Goal: Transaction & Acquisition: Book appointment/travel/reservation

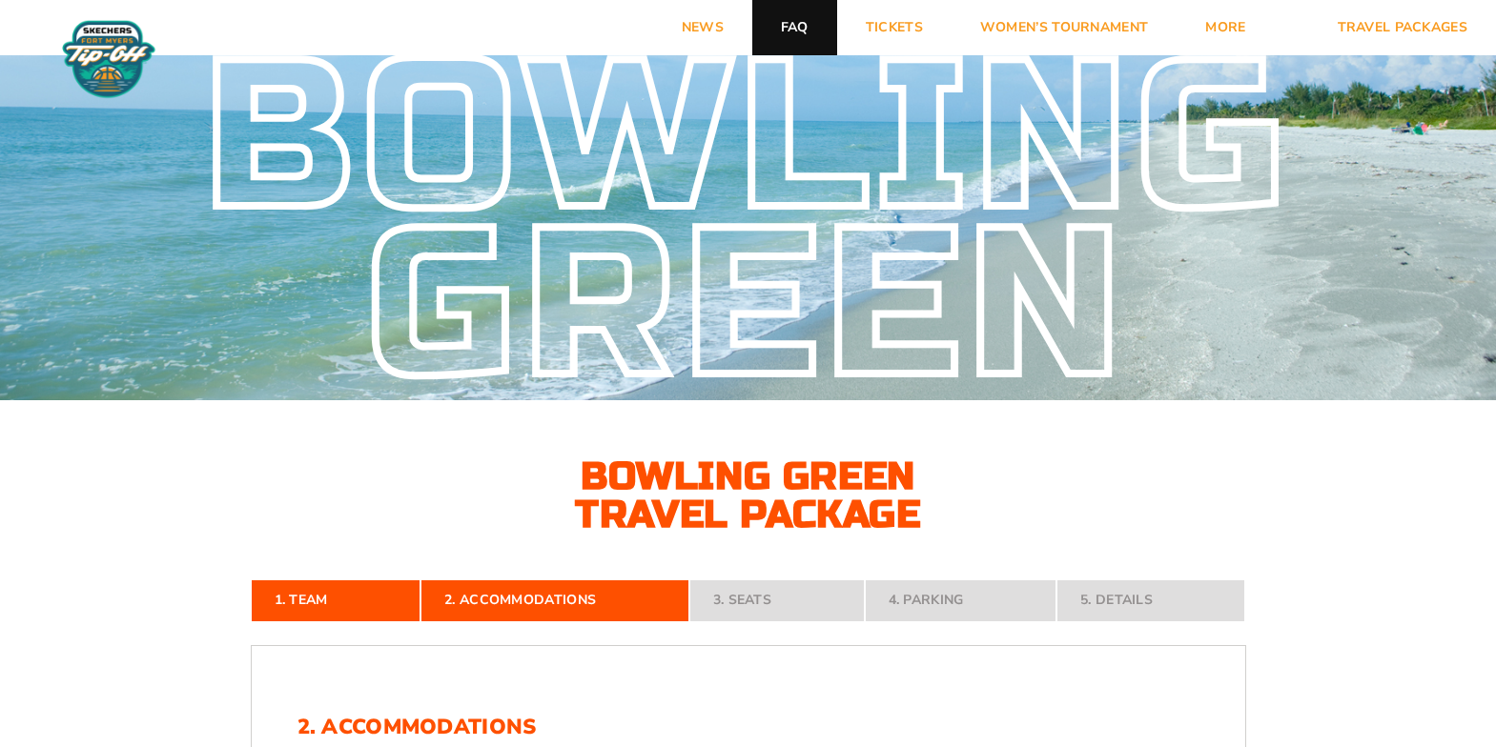
click at [792, 32] on link "FAQ" at bounding box center [794, 27] width 85 height 55
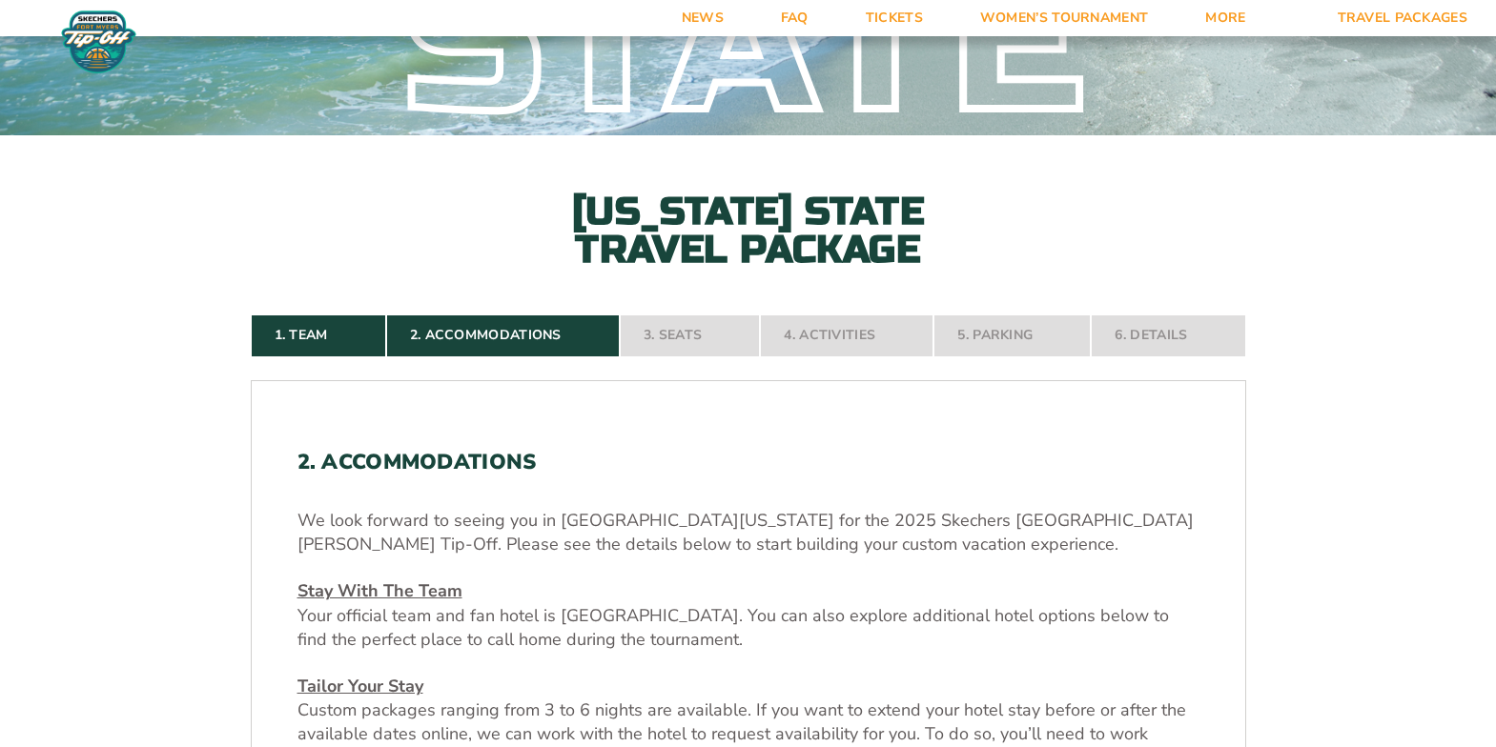
scroll to position [213, 0]
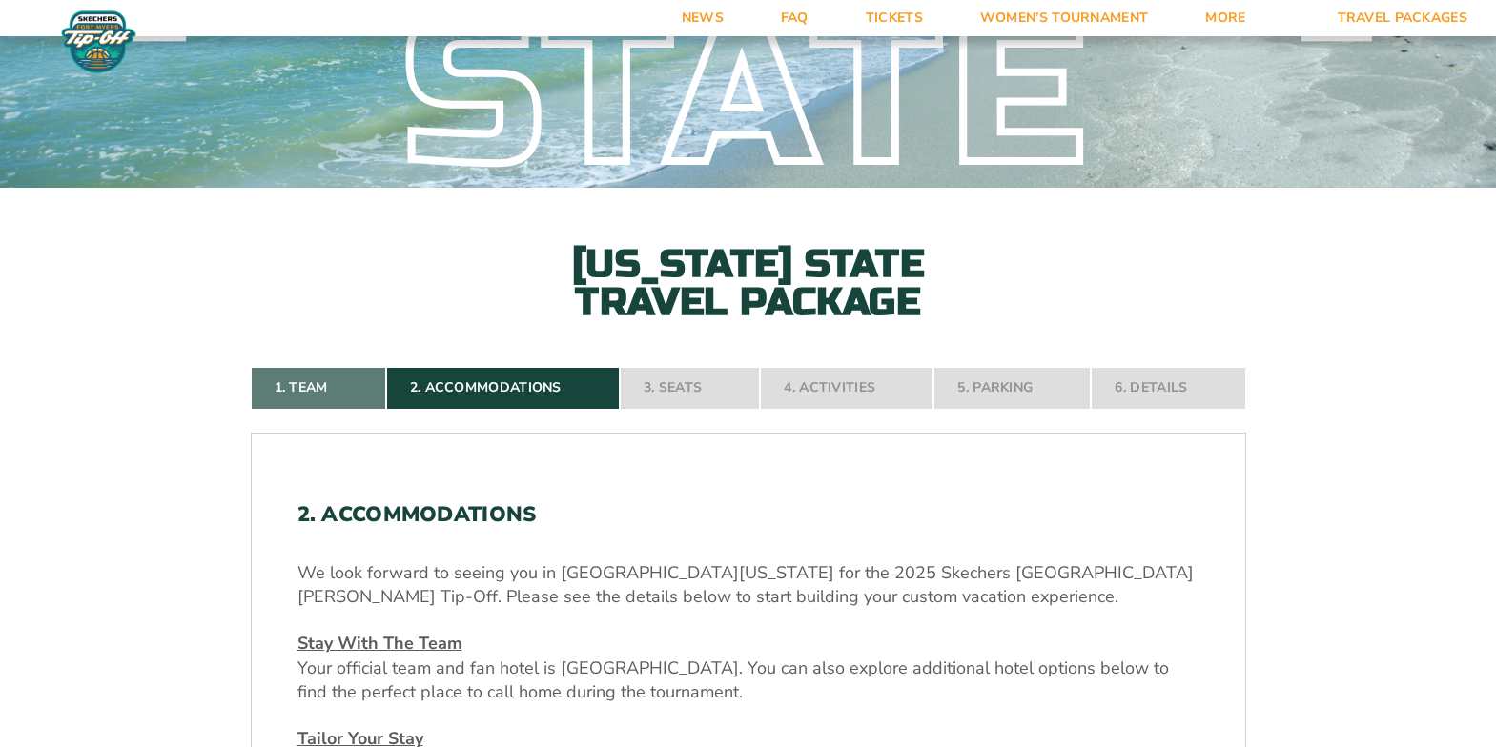
click at [335, 384] on link "1. Team" at bounding box center [318, 388] width 135 height 42
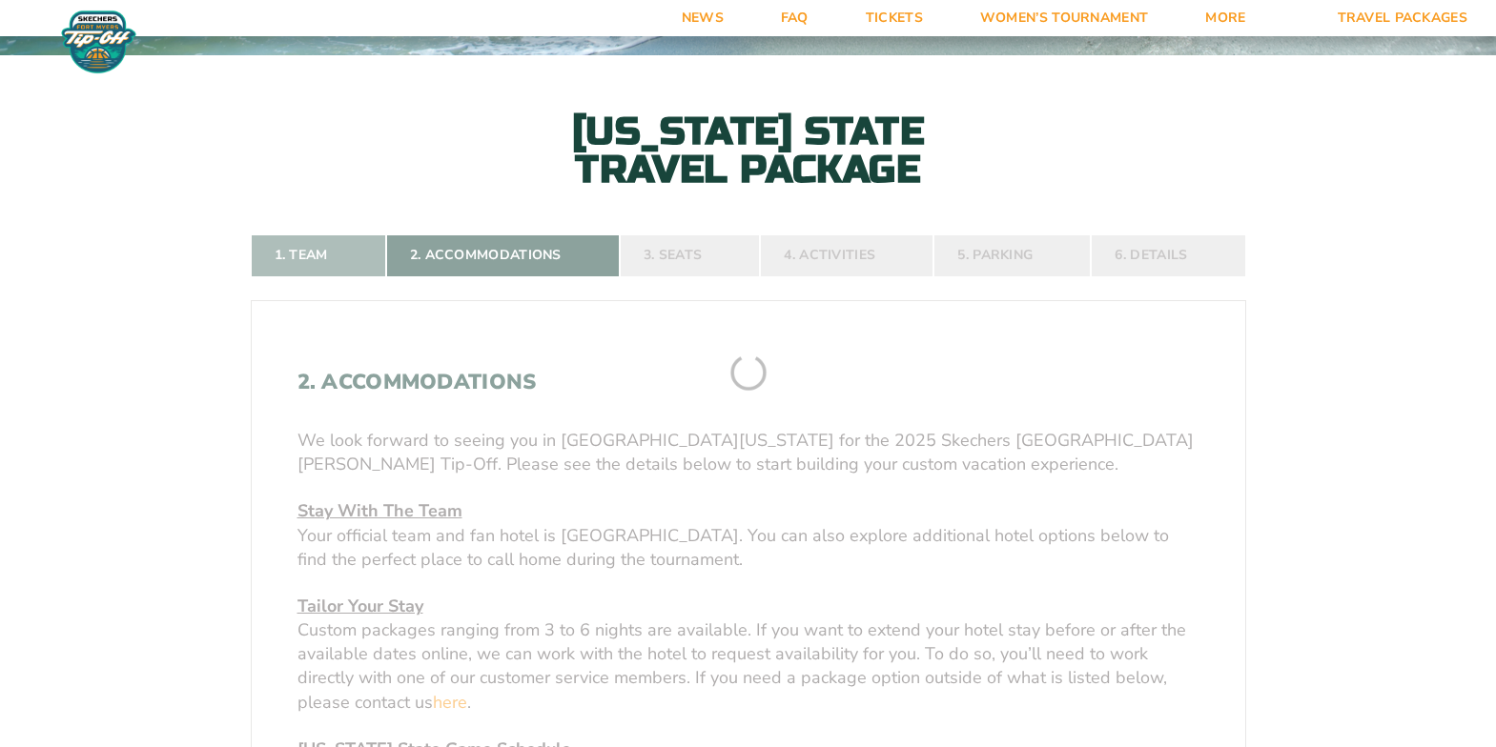
scroll to position [353, 0]
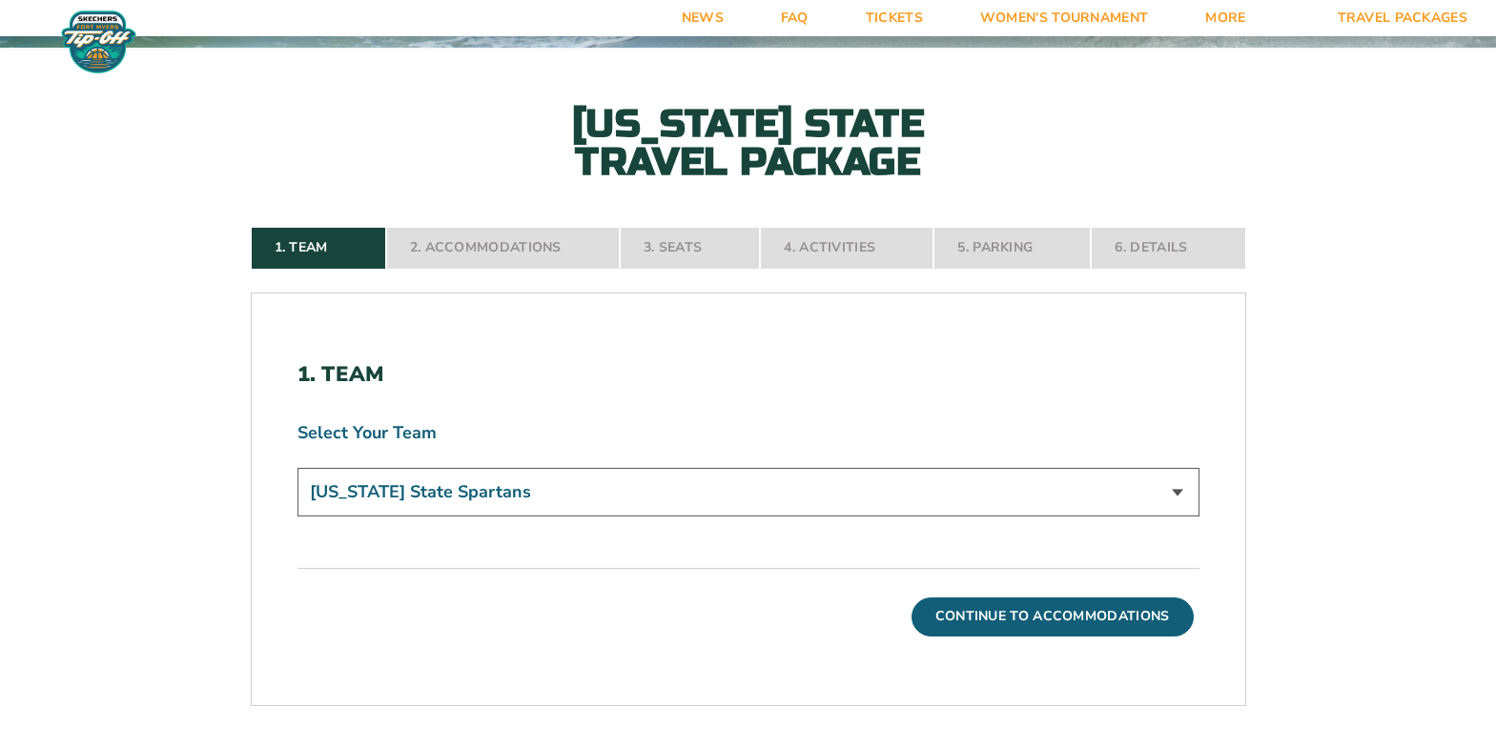
click at [586, 480] on select "Michigan State Spartans" at bounding box center [748, 492] width 902 height 49
click at [297, 468] on select "Michigan State Spartans" at bounding box center [748, 492] width 902 height 49
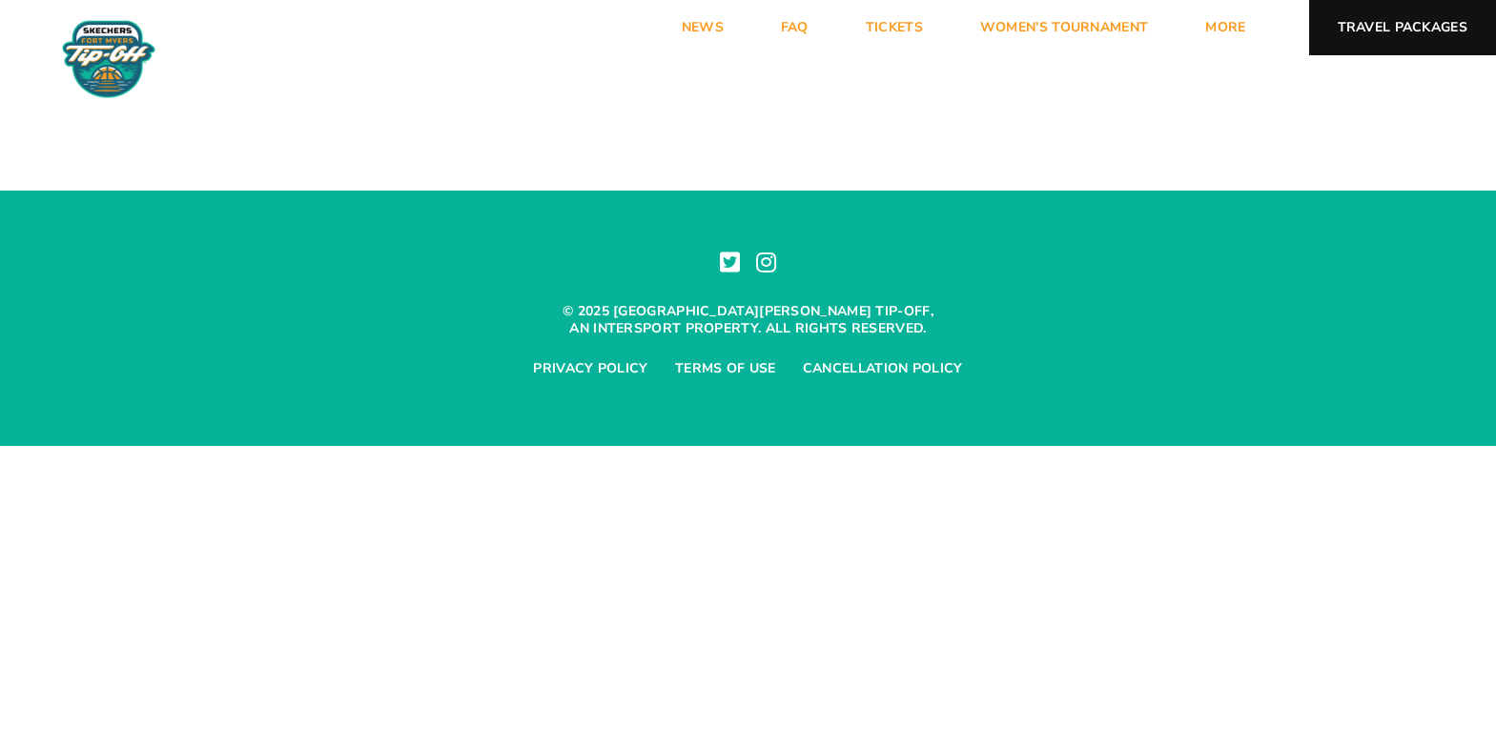
click at [1421, 10] on link "Travel Packages" at bounding box center [1403, 27] width 188 height 55
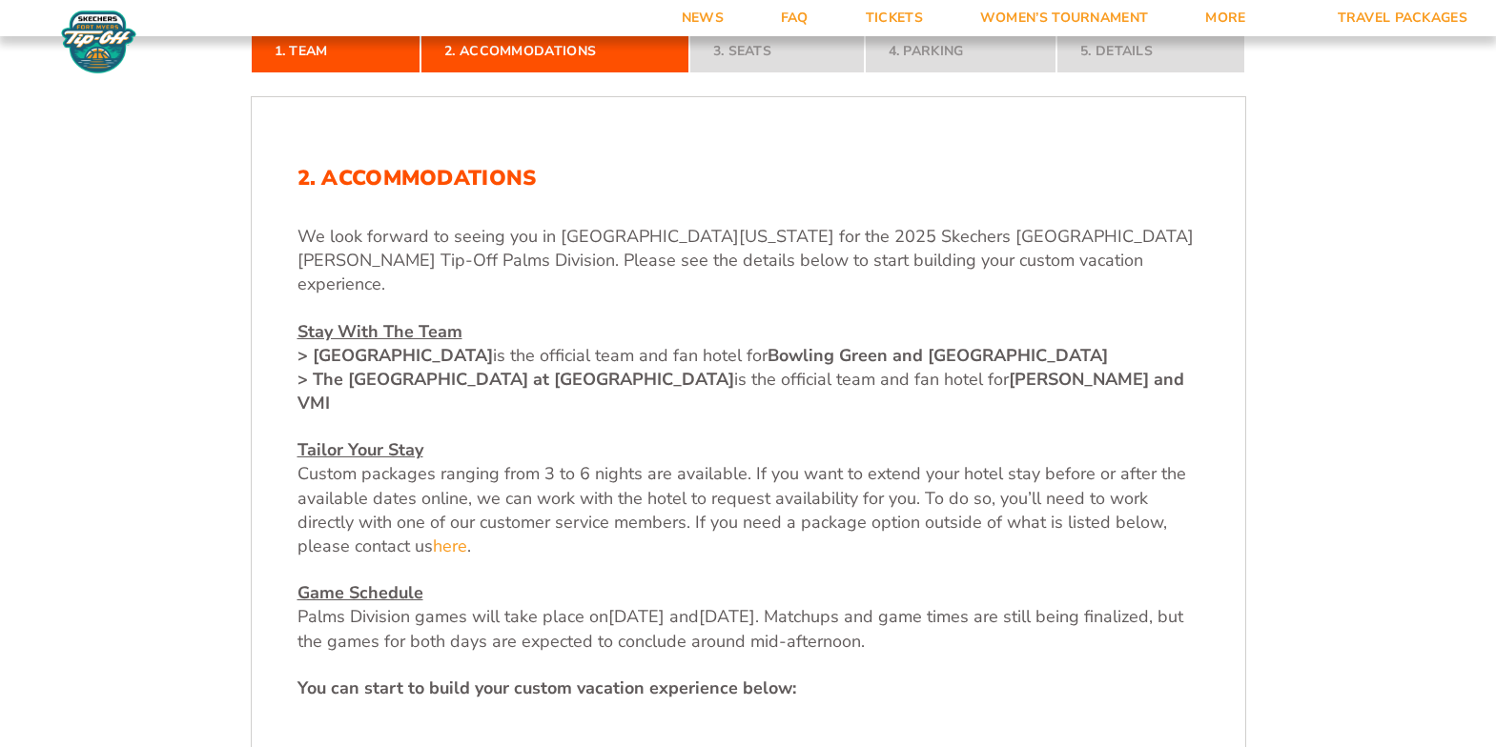
scroll to position [552, 0]
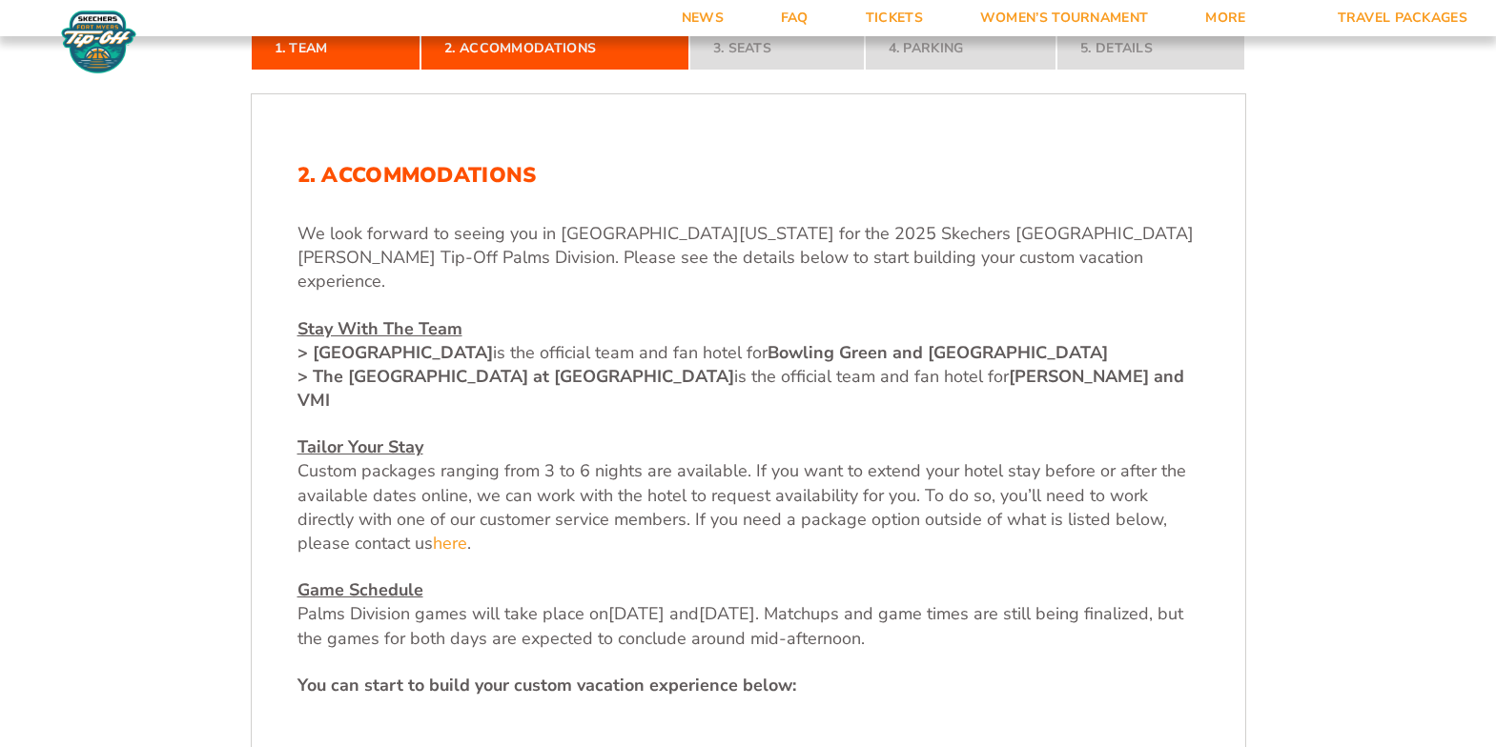
click at [358, 317] on u "Stay With The Team" at bounding box center [379, 328] width 165 height 23
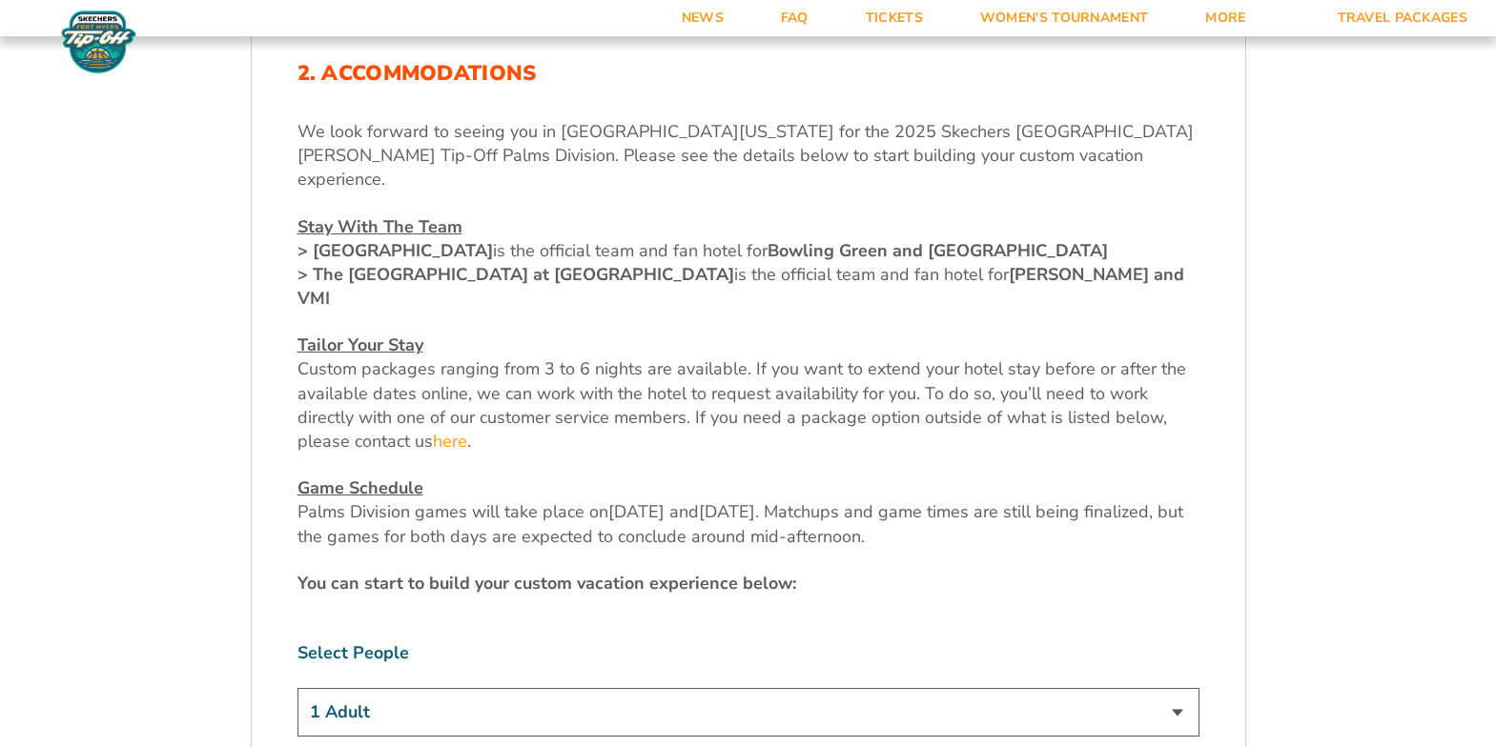
scroll to position [724, 0]
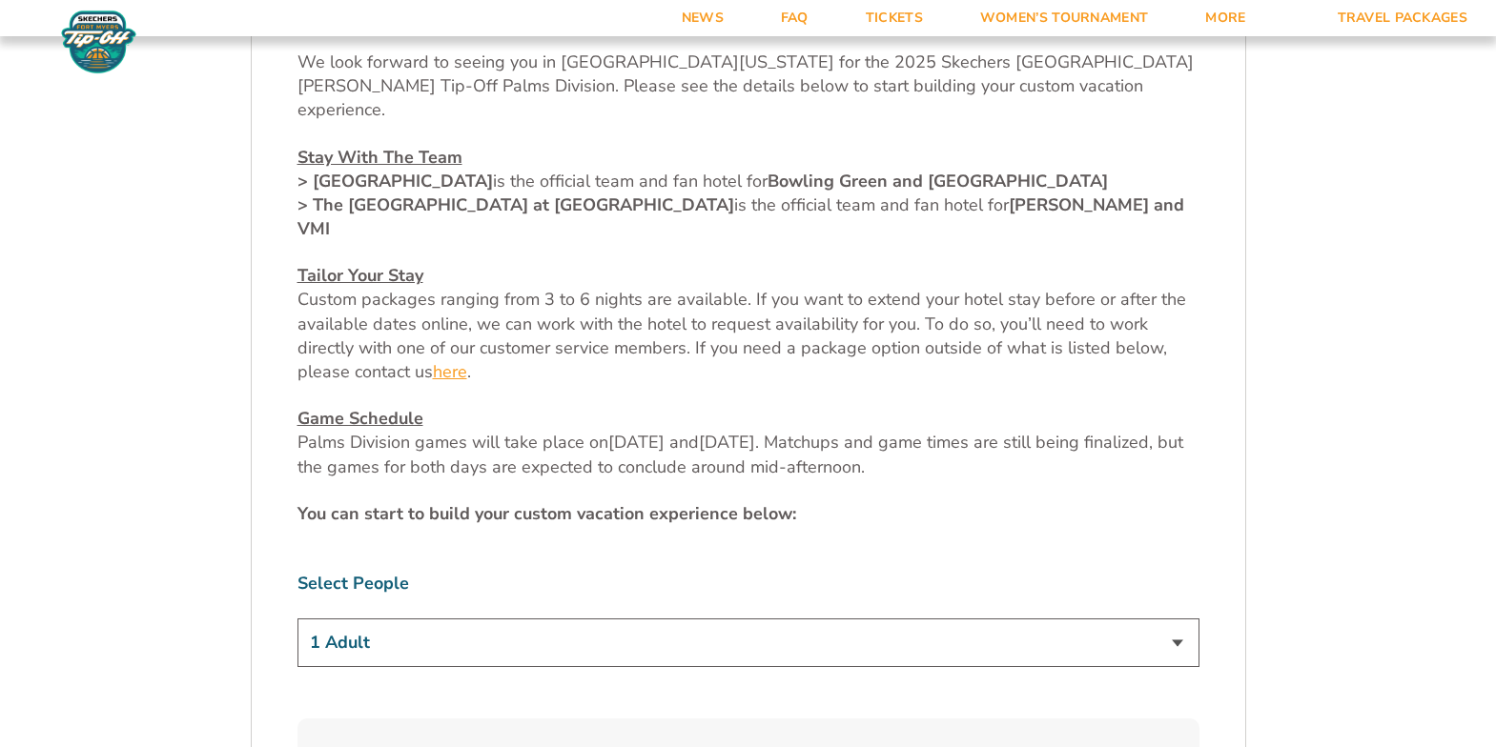
click at [436, 360] on link "here" at bounding box center [450, 372] width 34 height 24
click at [1176, 619] on select "1 Adult 2 Adults 3 Adults 4 Adults 2 Adults + 1 Child 2 Adults + 2 Children 2 A…" at bounding box center [748, 643] width 902 height 49
select select "4 Adults"
click at [297, 619] on select "1 Adult 2 Adults 3 Adults 4 Adults 2 Adults + 1 Child 2 Adults + 2 Children 2 A…" at bounding box center [748, 643] width 902 height 49
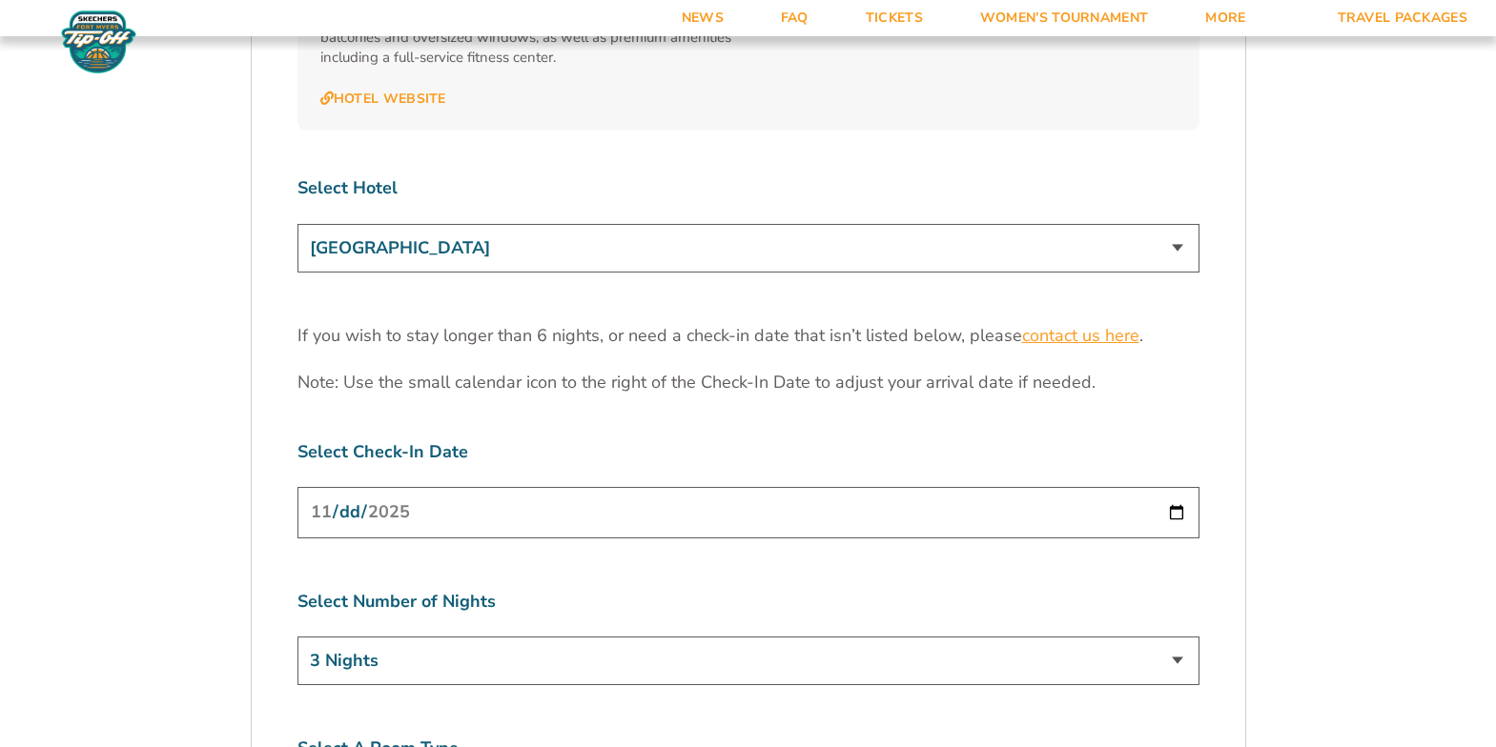
scroll to position [2501, 0]
click at [1109, 489] on input "[DATE]" at bounding box center [748, 514] width 902 height 51
click at [1186, 489] on input "[DATE]" at bounding box center [748, 514] width 902 height 51
type input "[DATE]"
click at [659, 639] on select "3 Nights 4 Nights 5 Nights 6 Nights" at bounding box center [748, 663] width 902 height 49
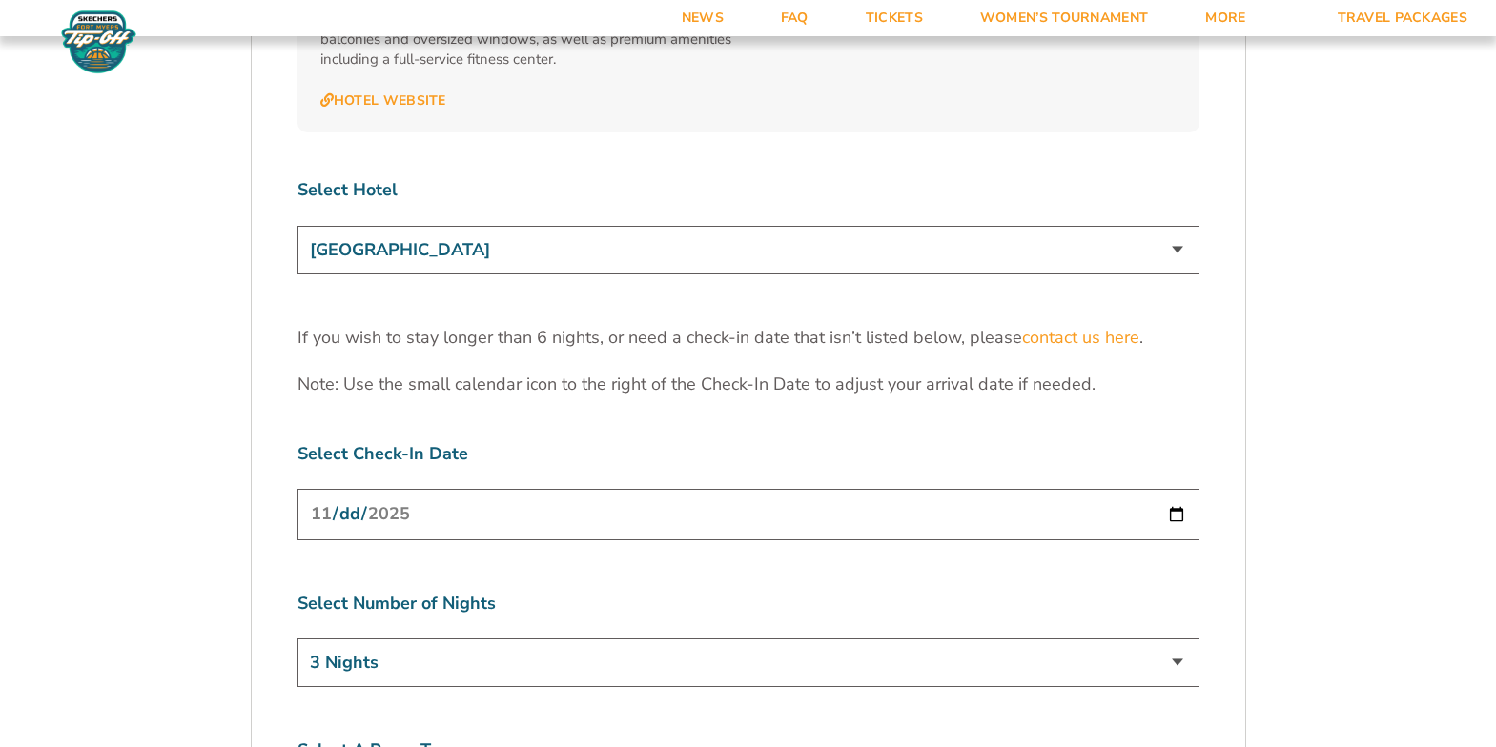
select select "5 Nights"
click at [297, 639] on select "3 Nights 4 Nights 5 Nights 6 Nights" at bounding box center [748, 663] width 902 height 49
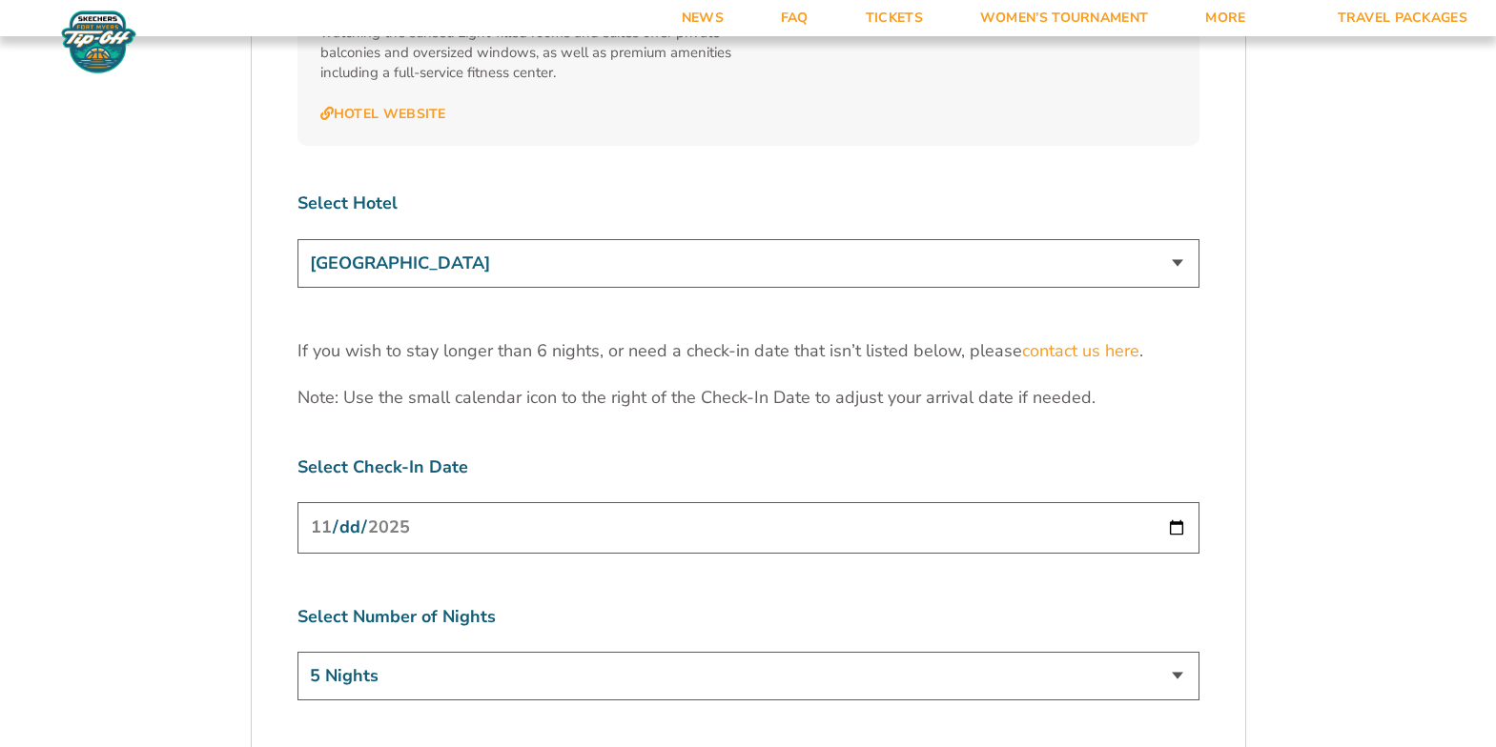
scroll to position [2462, 0]
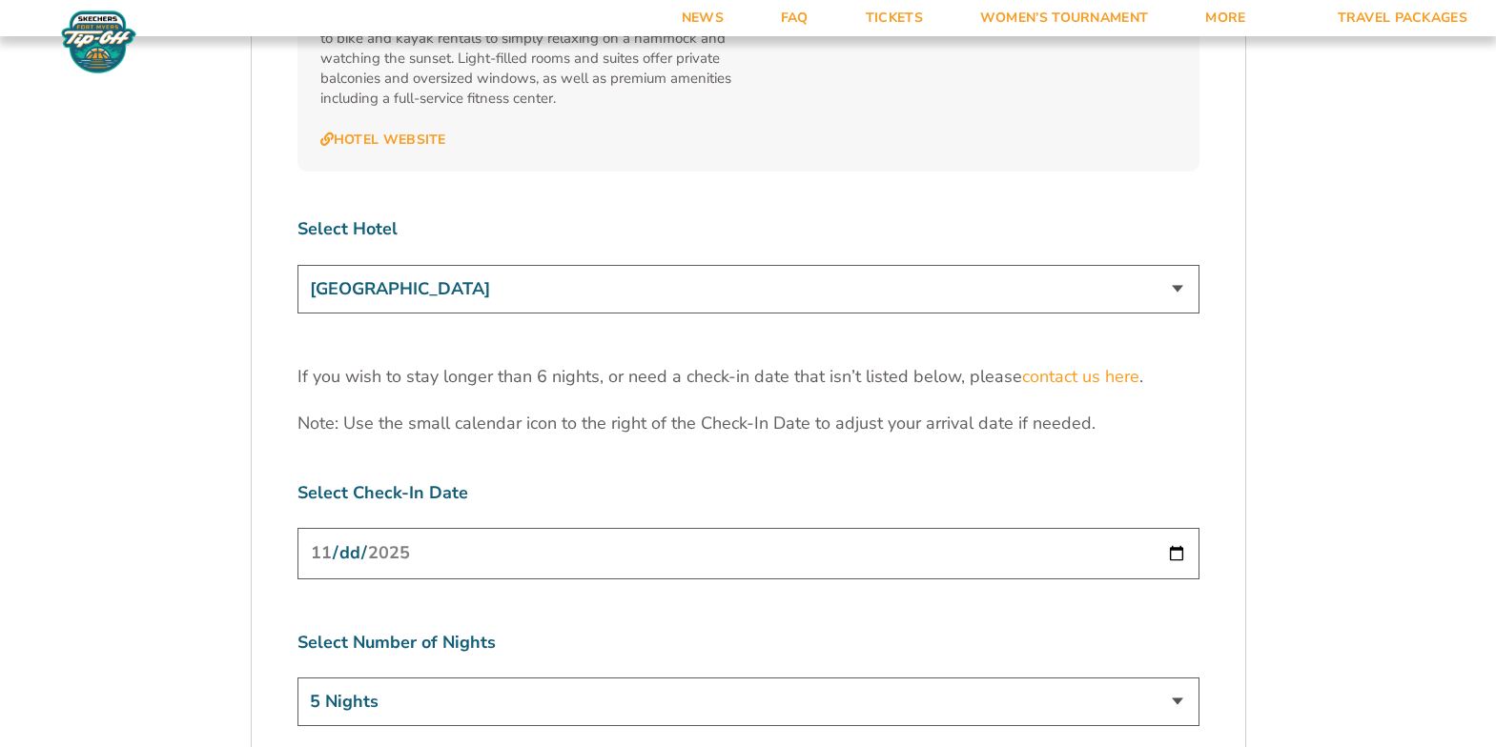
click at [773, 678] on select "3 Nights 4 Nights 5 Nights 6 Nights" at bounding box center [748, 702] width 902 height 49
click at [297, 678] on select "3 Nights 4 Nights 5 Nights 6 Nights" at bounding box center [748, 702] width 902 height 49
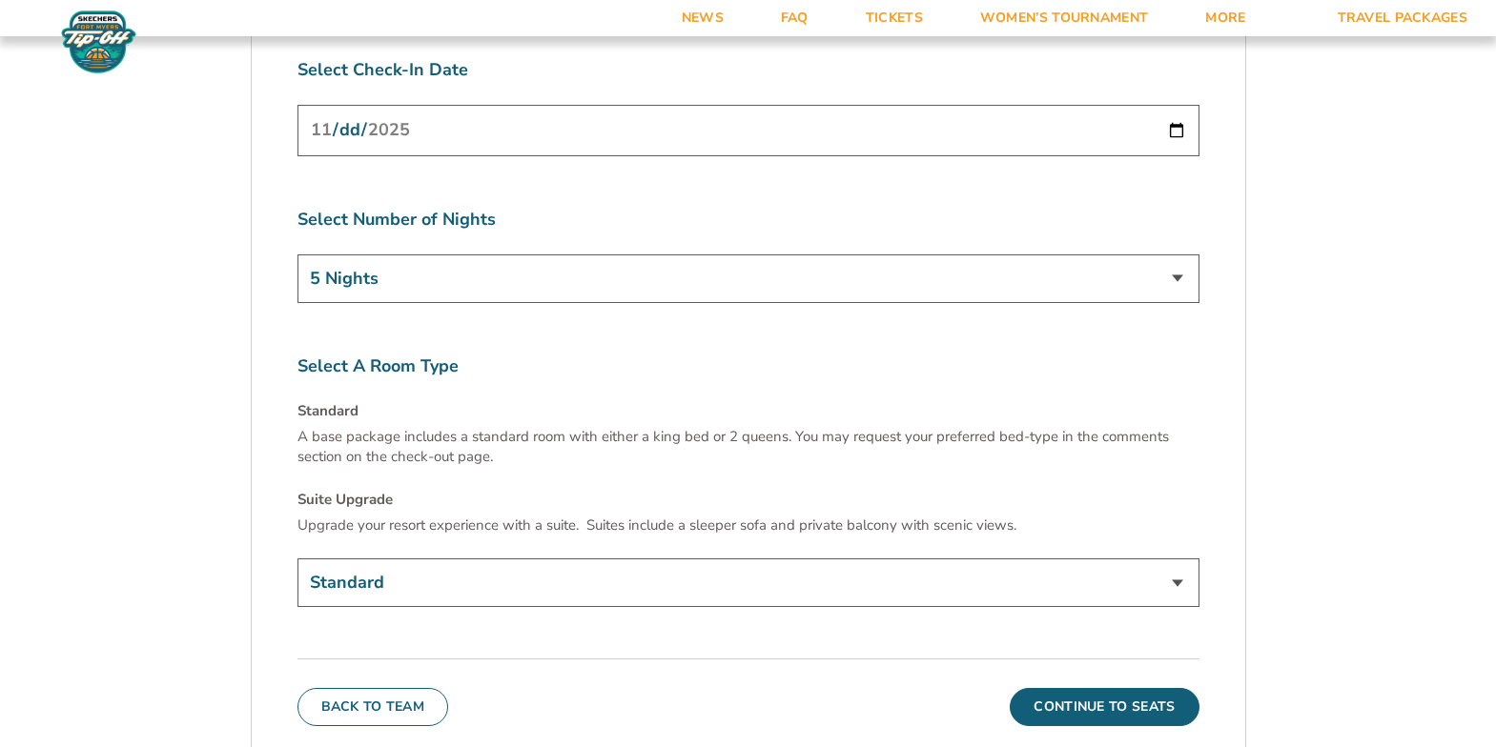
scroll to position [2888, 0]
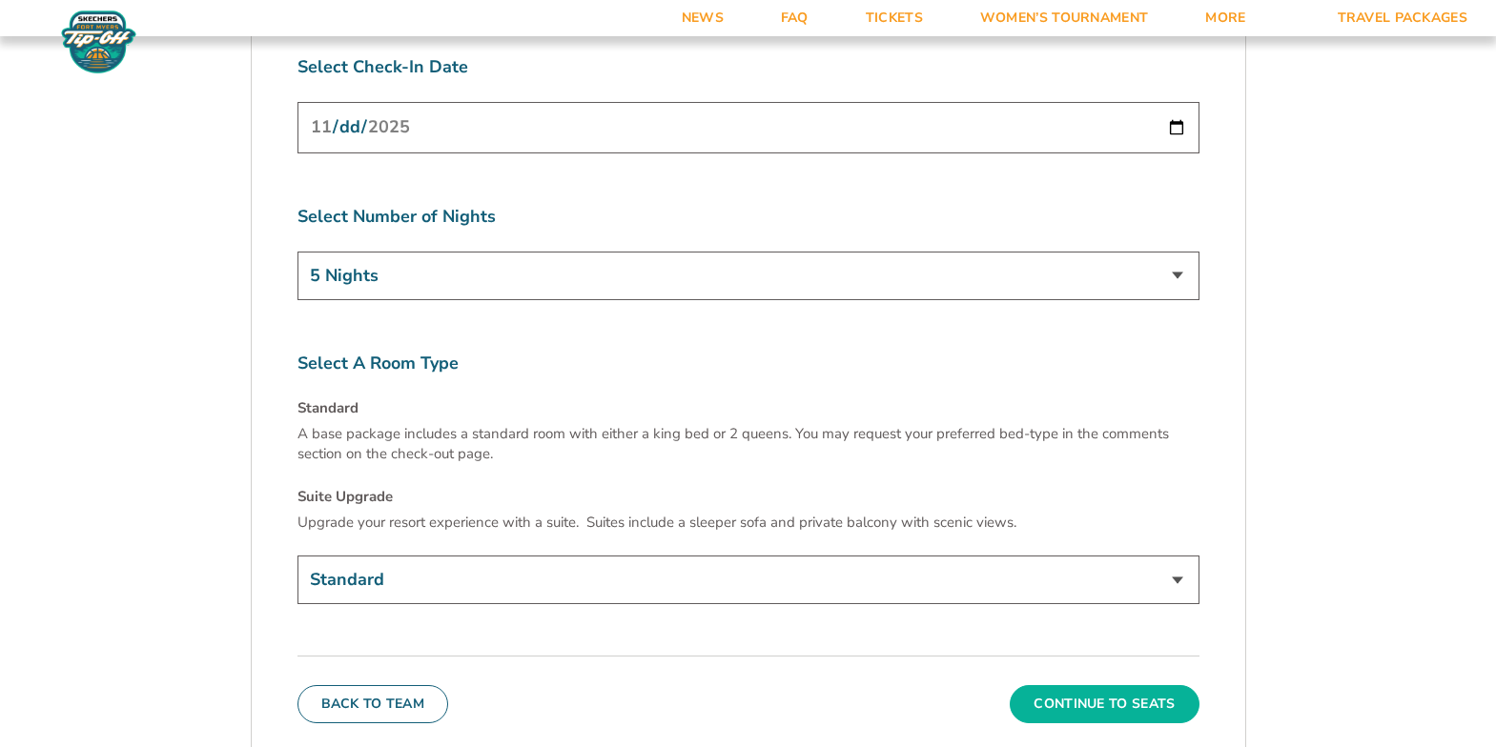
click at [1106, 685] on button "Continue To Seats" at bounding box center [1104, 704] width 189 height 38
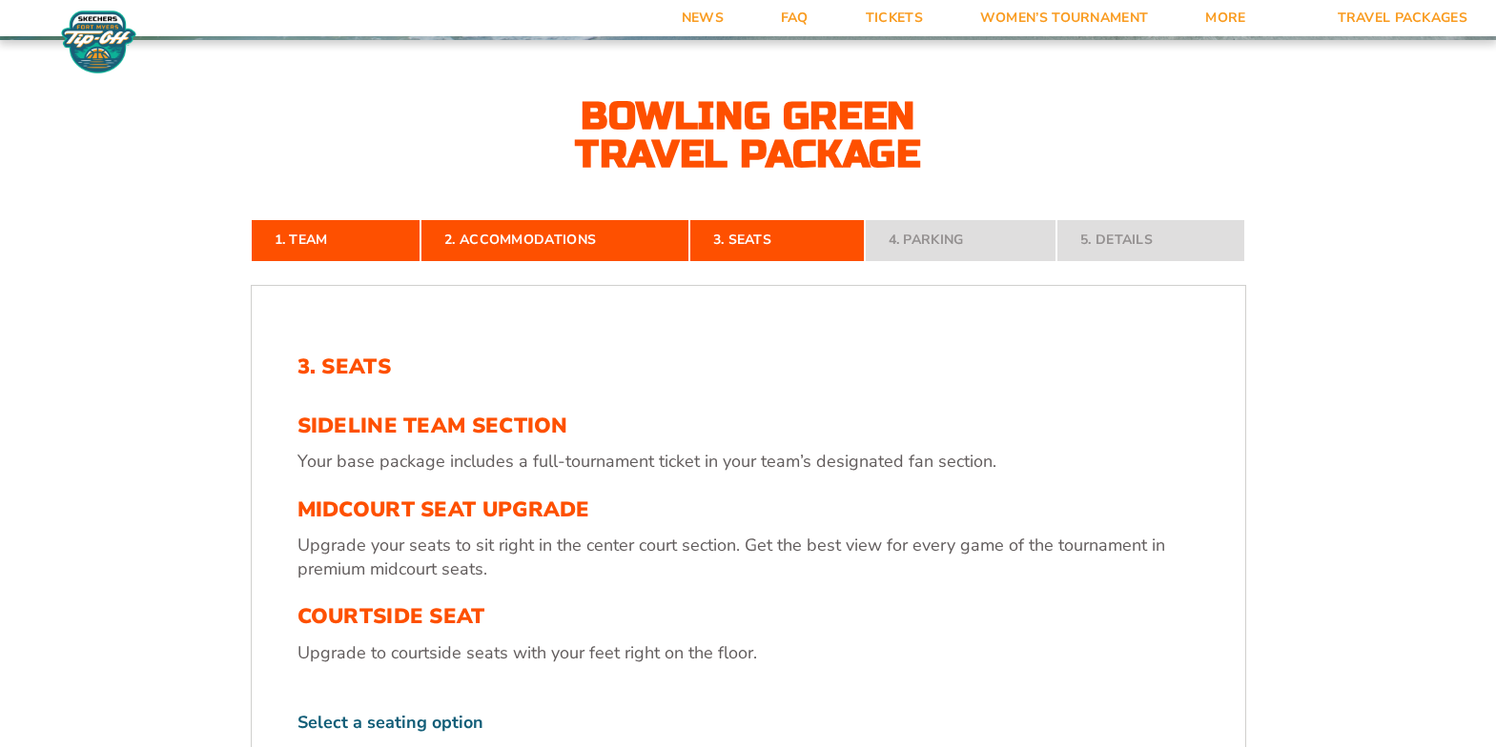
scroll to position [353, 0]
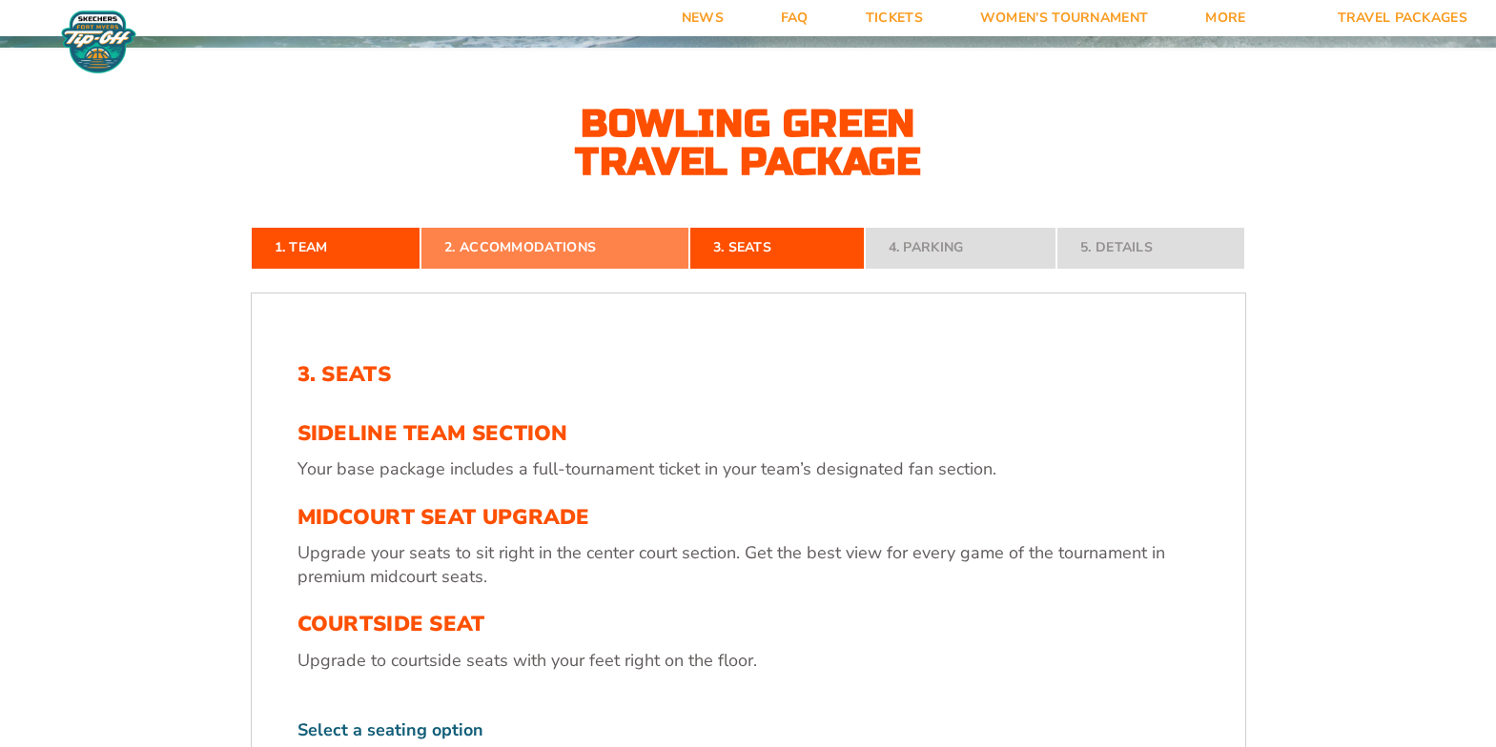
click at [608, 247] on link "2. Accommodations" at bounding box center [554, 248] width 269 height 42
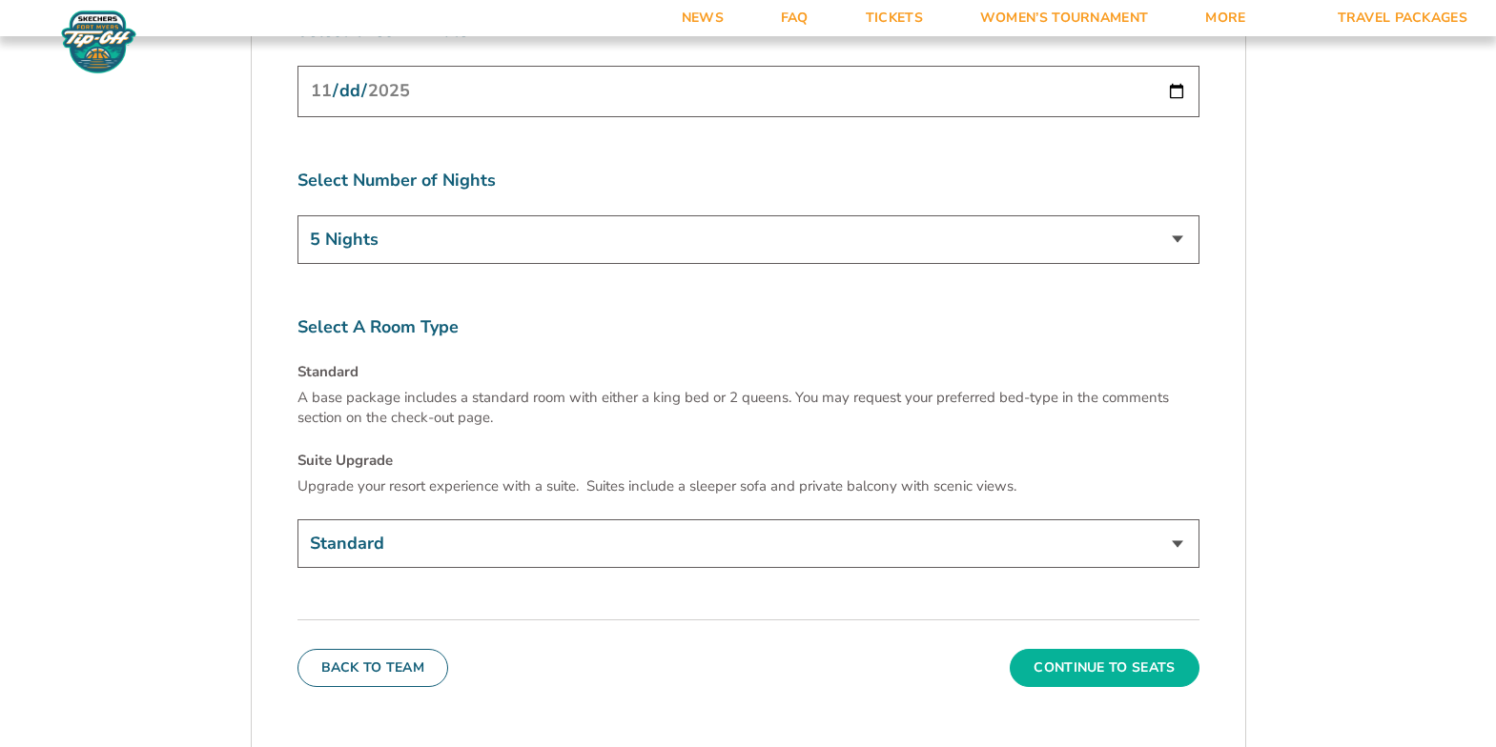
scroll to position [2971, 0]
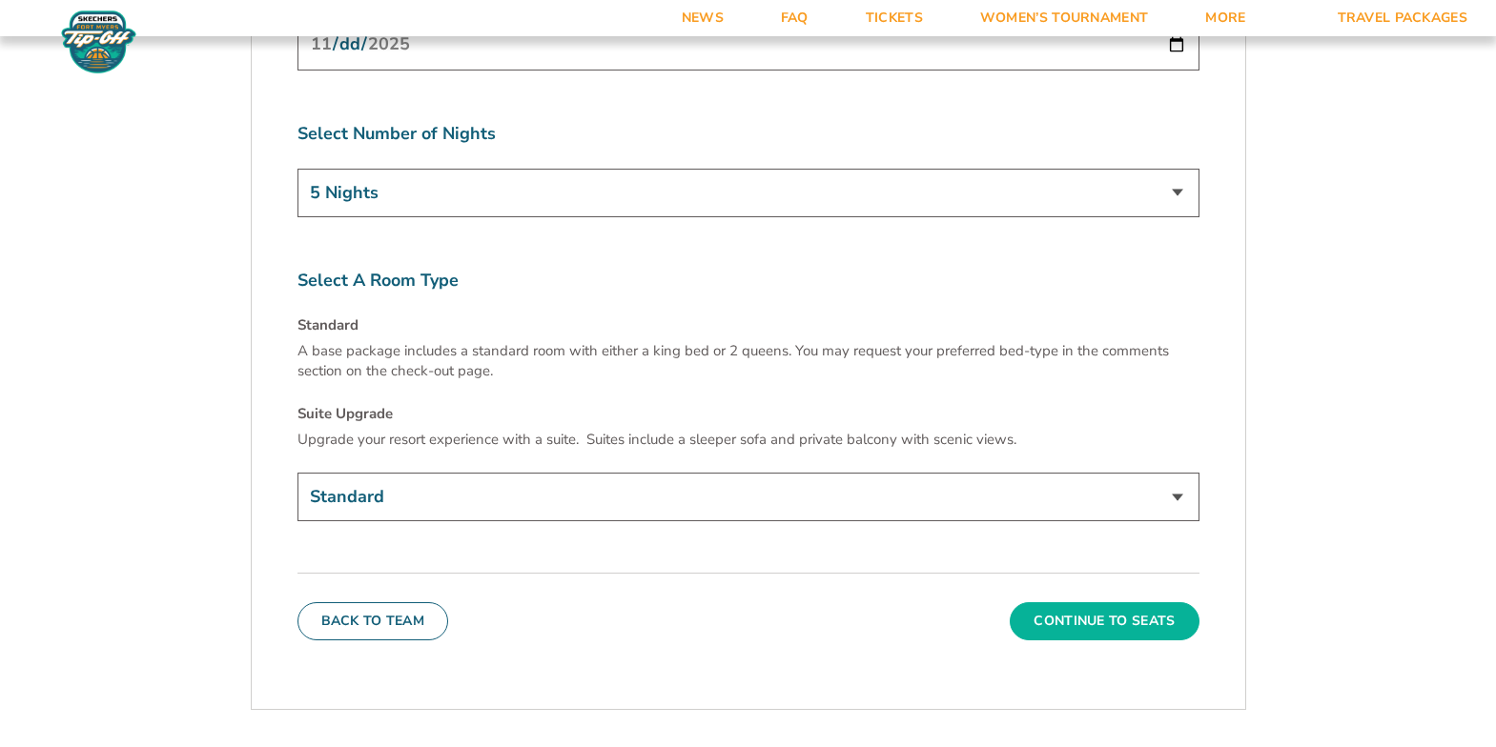
click at [1102, 603] on button "Continue To Seats" at bounding box center [1104, 622] width 189 height 38
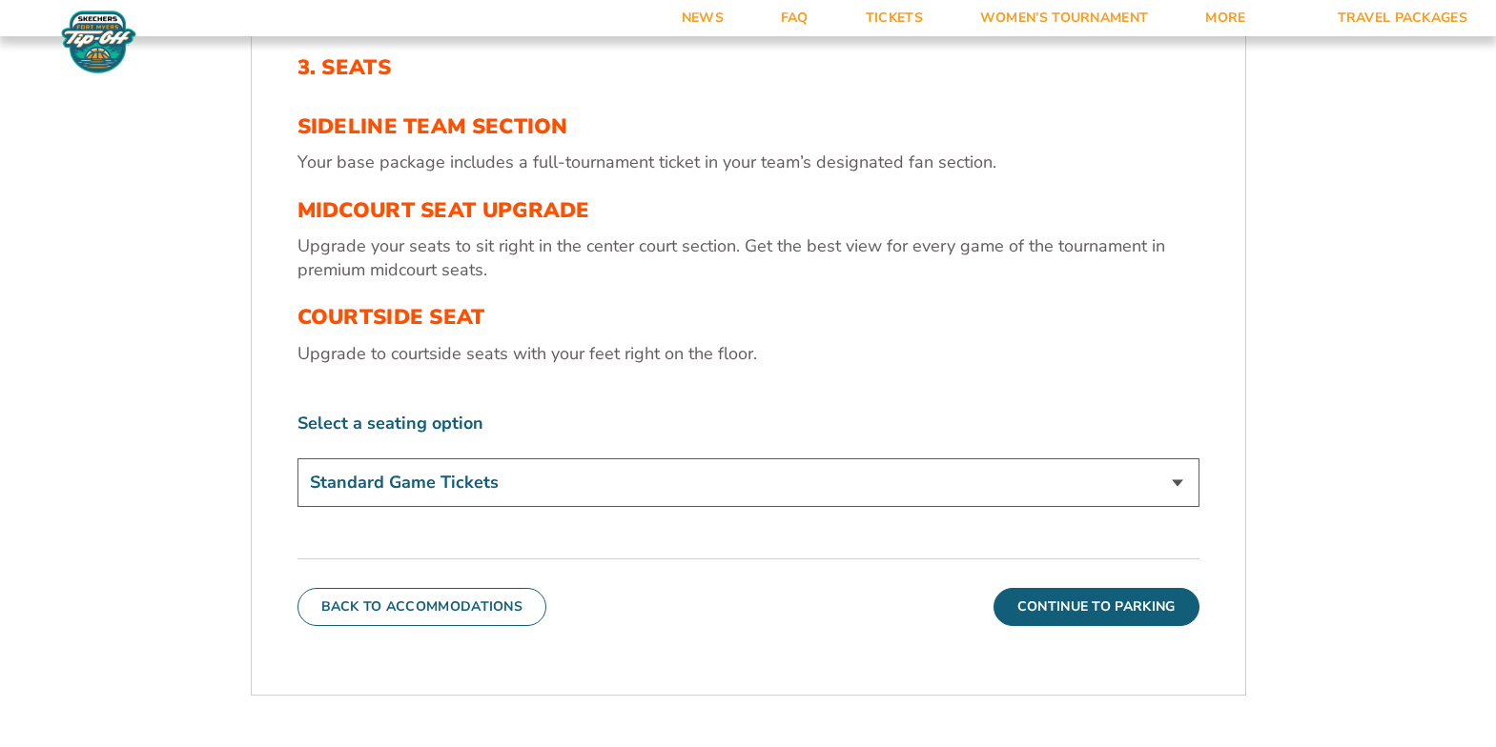
scroll to position [660, 0]
click at [1179, 482] on select "Standard Game Tickets Midcourt Seat Upgrade (+$130 per person) Courtside Seat (…" at bounding box center [748, 483] width 902 height 49
click at [297, 459] on select "Standard Game Tickets Midcourt Seat Upgrade (+$130 per person) Courtside Seat (…" at bounding box center [748, 483] width 902 height 49
click at [1171, 489] on select "Standard Game Tickets Midcourt Seat Upgrade (+$130 per person) Courtside Seat (…" at bounding box center [748, 483] width 902 height 49
click at [297, 459] on select "Standard Game Tickets Midcourt Seat Upgrade (+$130 per person) Courtside Seat (…" at bounding box center [748, 483] width 902 height 49
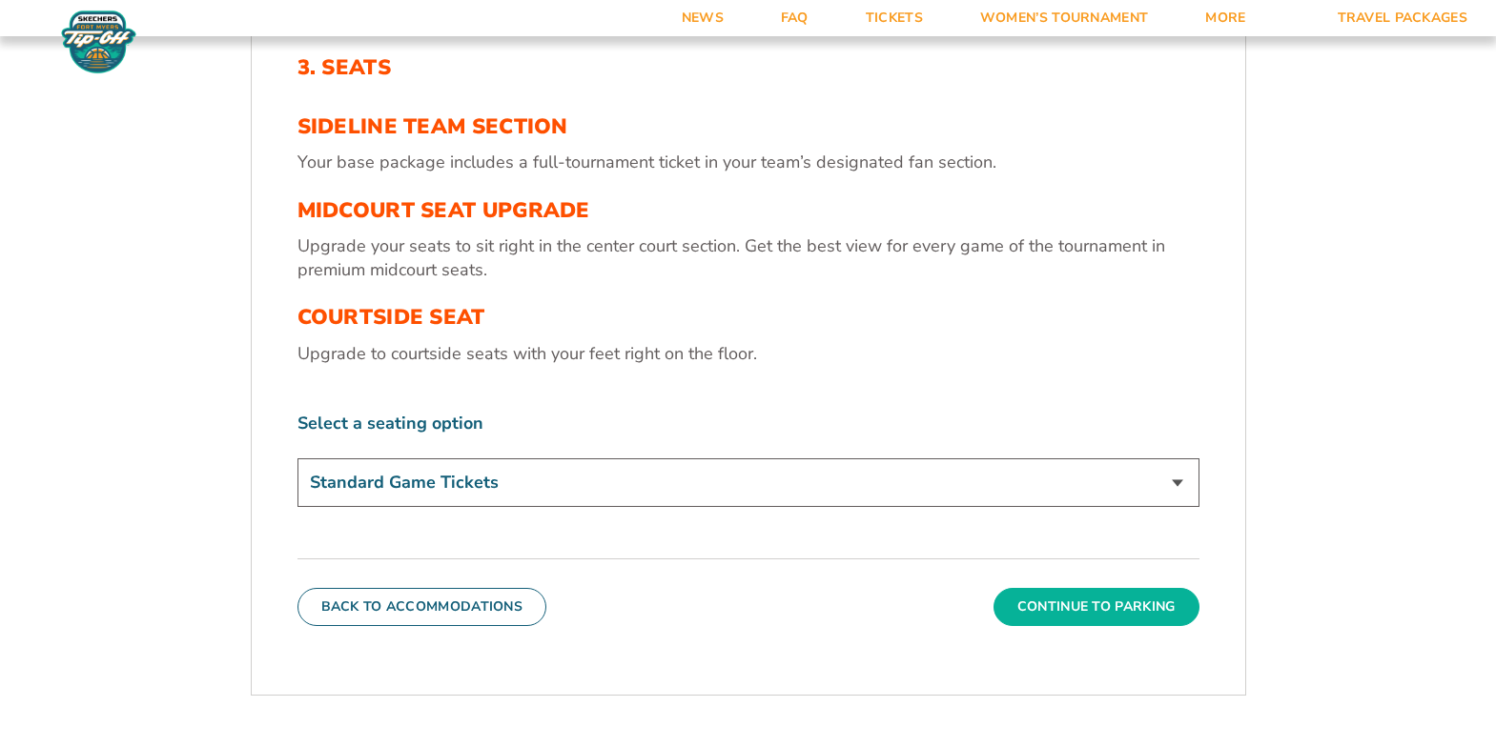
click at [1115, 602] on button "Continue To Parking" at bounding box center [1096, 607] width 206 height 38
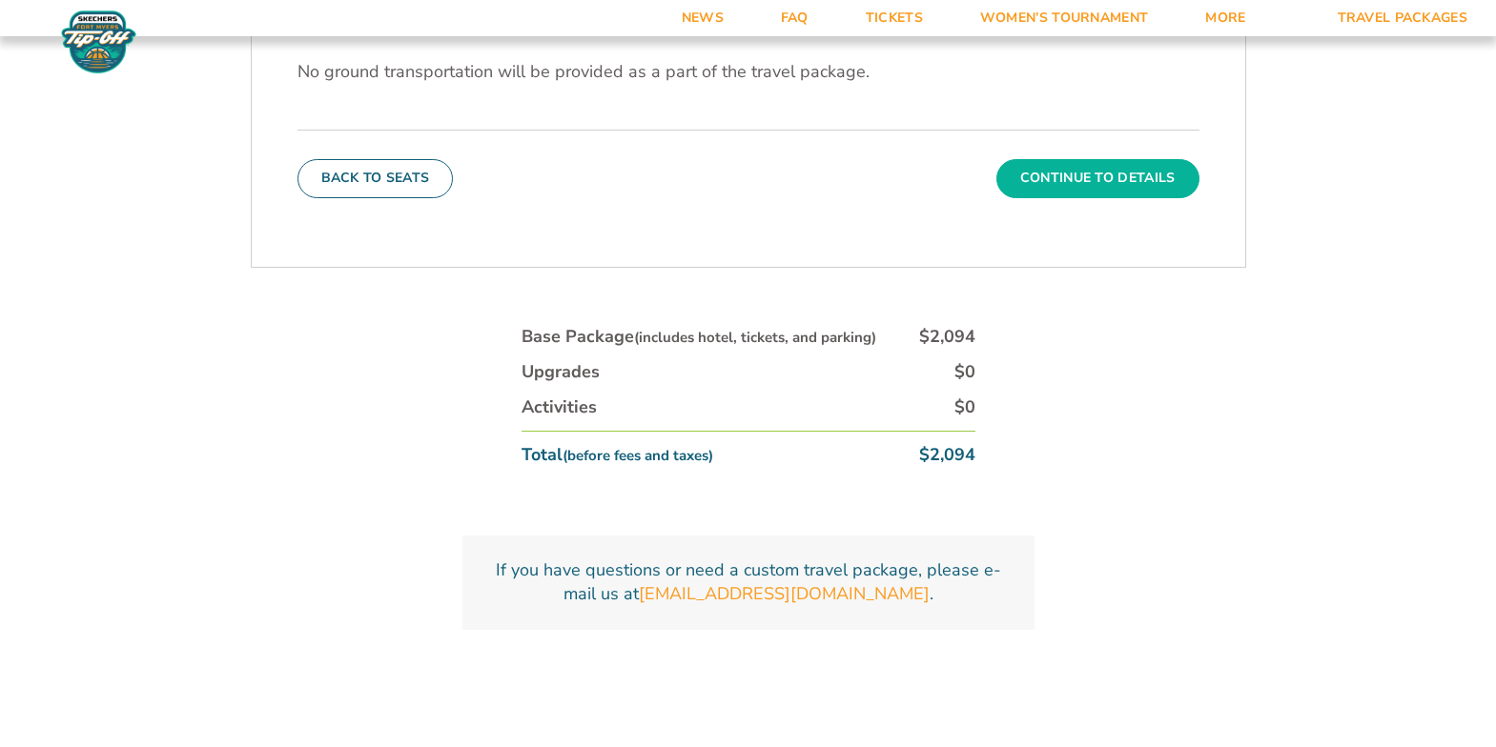
scroll to position [763, 0]
click at [1085, 183] on button "Continue To Details" at bounding box center [1097, 176] width 203 height 38
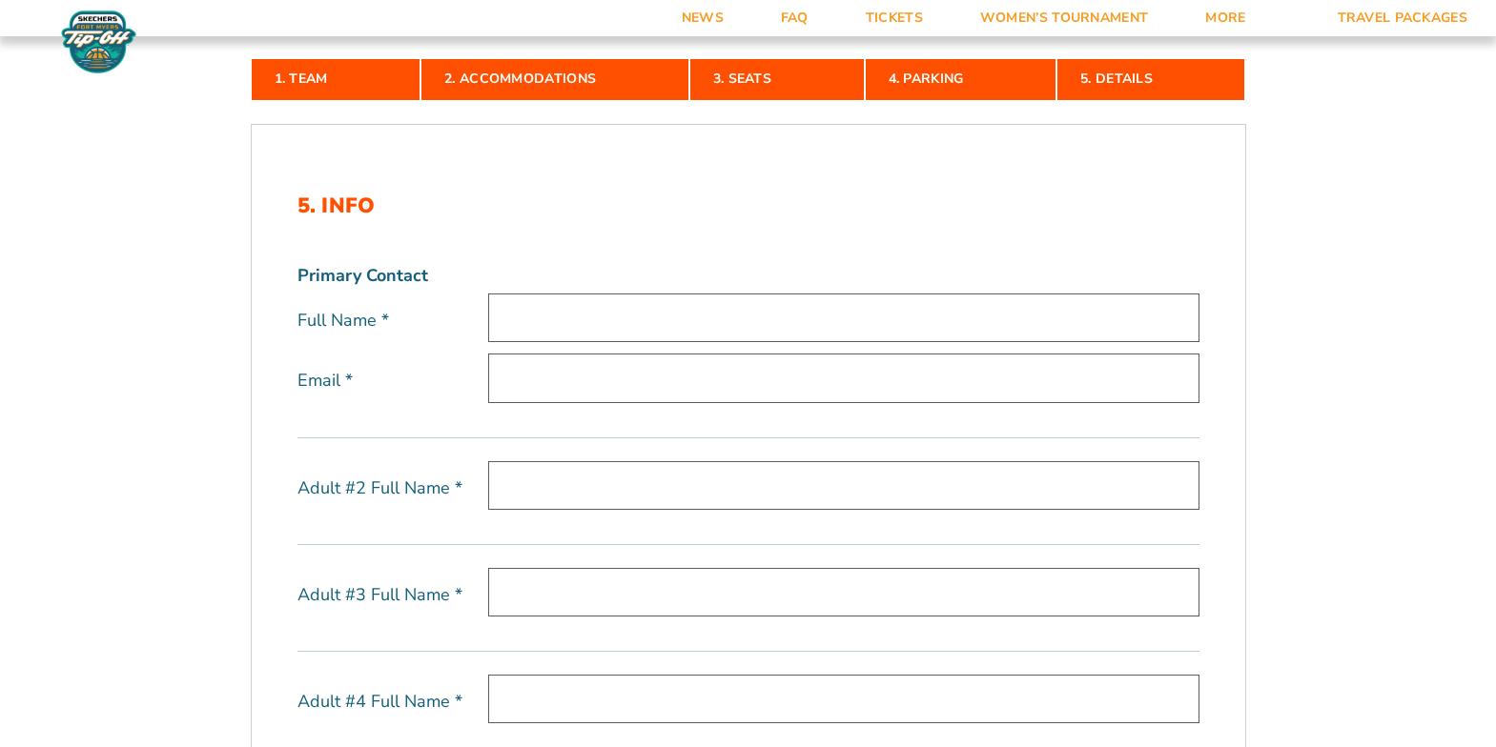
scroll to position [503, 0]
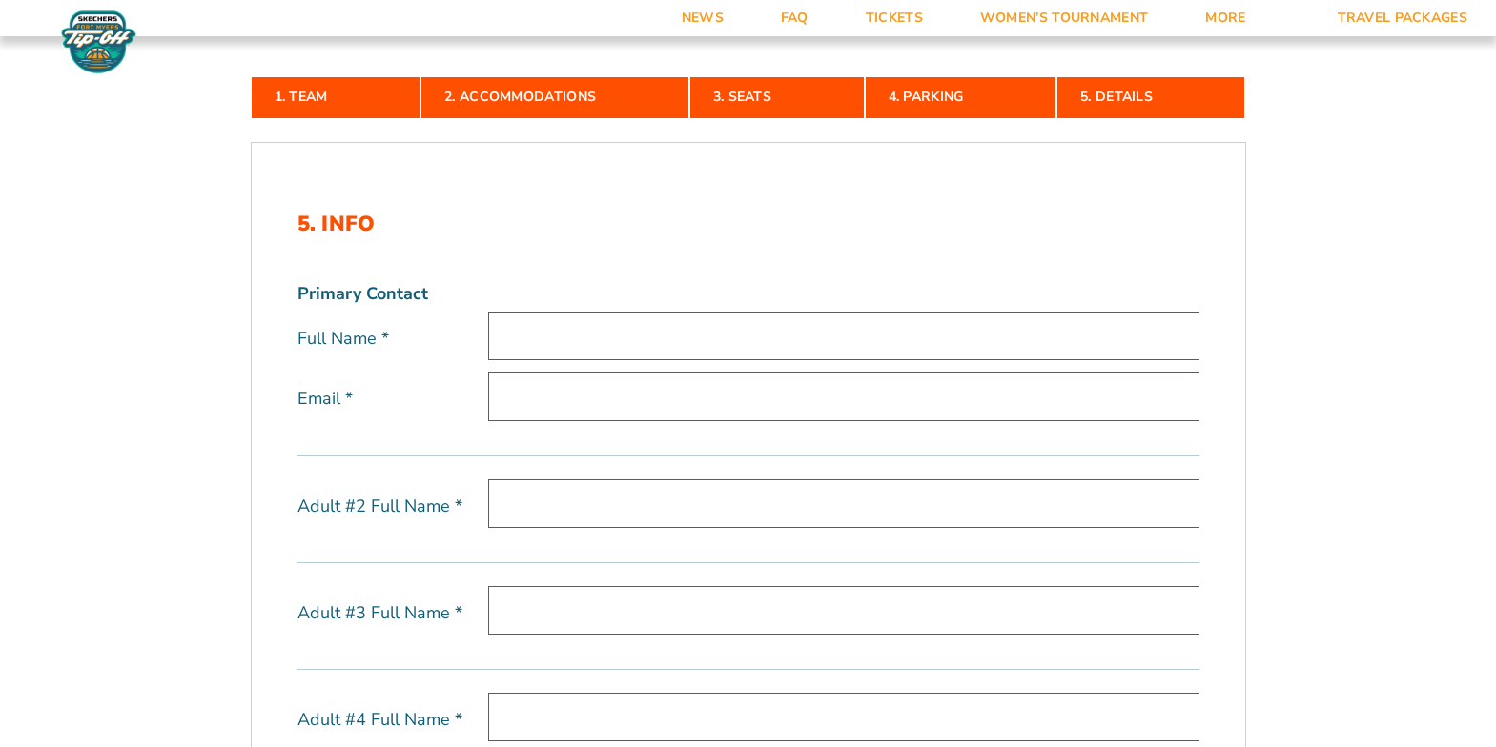
click at [645, 332] on input "text" at bounding box center [843, 336] width 711 height 49
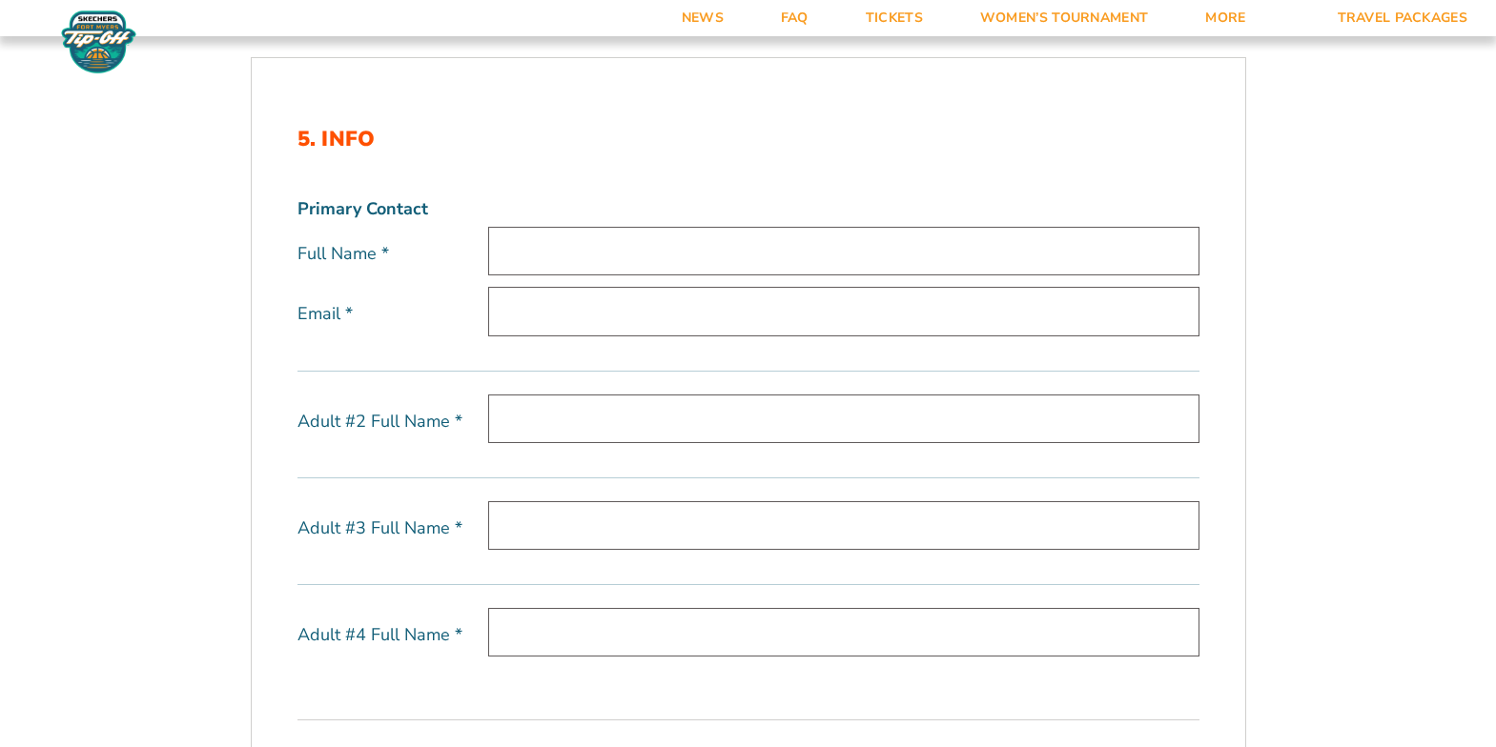
scroll to position [581, 0]
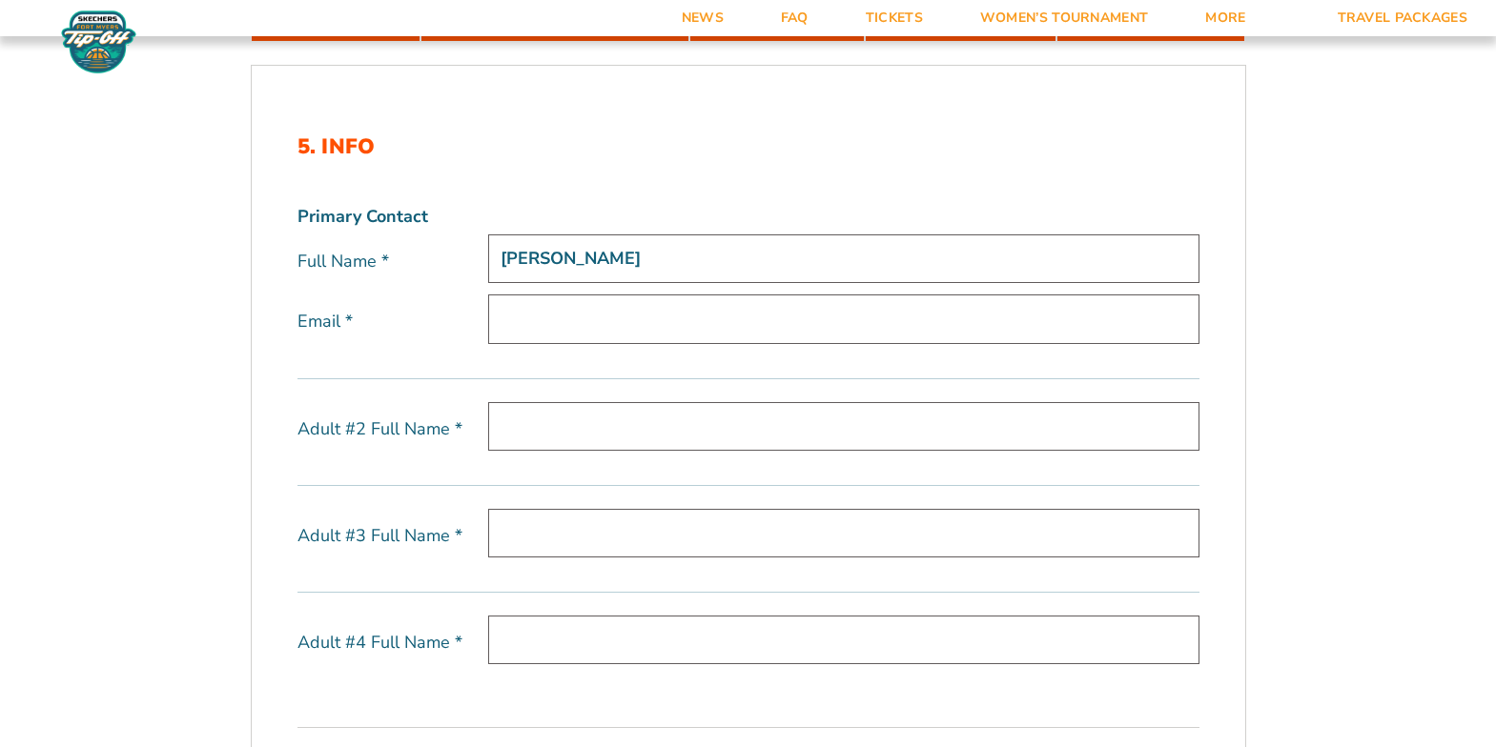
type input "Robert Karel"
type input "rtkarel1@gmail.com"
click at [656, 439] on input "text" at bounding box center [843, 426] width 711 height 49
type input "Shauna Karel"
click at [599, 541] on input "text" at bounding box center [843, 533] width 711 height 49
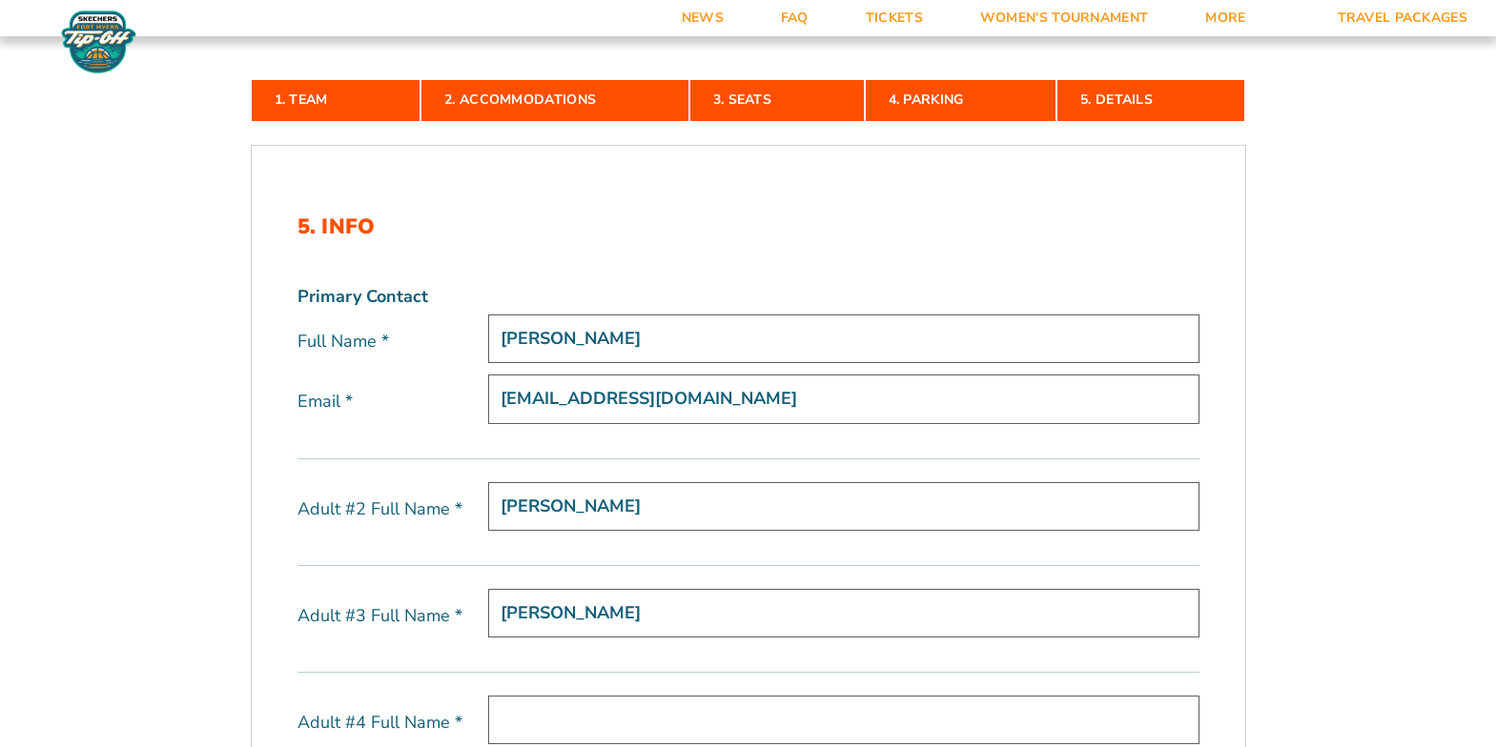
scroll to position [548, 0]
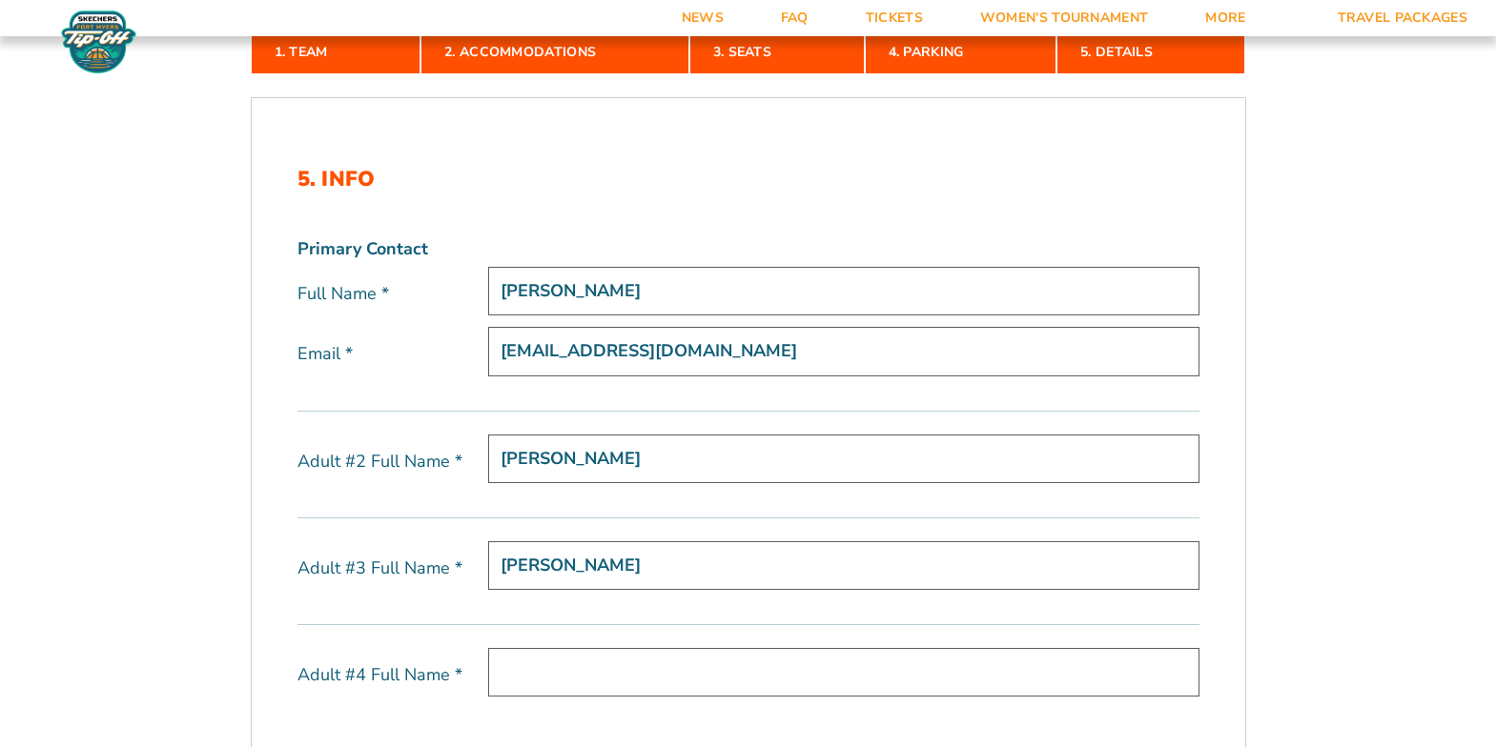
drag, startPoint x: 595, startPoint y: 561, endPoint x: 492, endPoint y: 559, distance: 103.0
click at [492, 559] on input "Ryen Karel" at bounding box center [843, 565] width 711 height 49
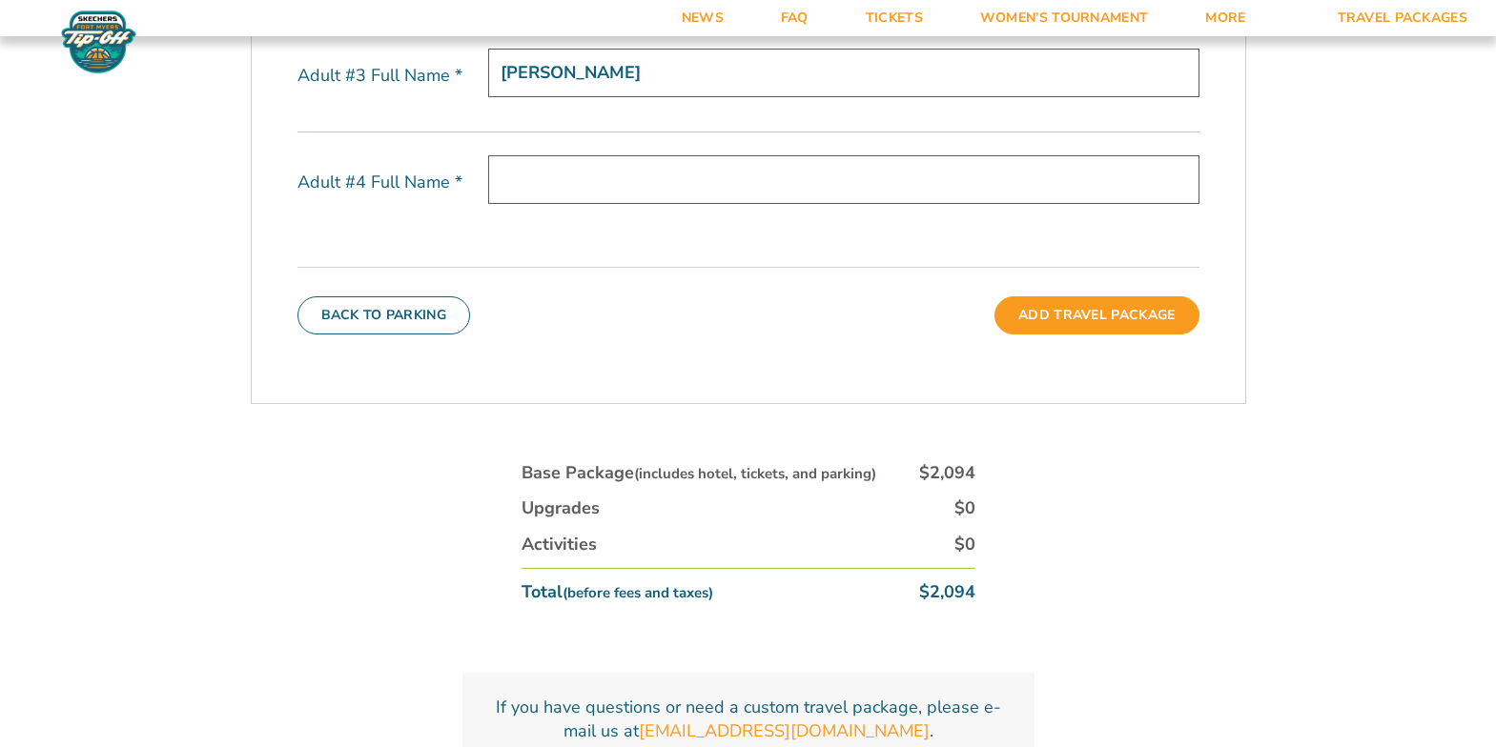
scroll to position [1076, 0]
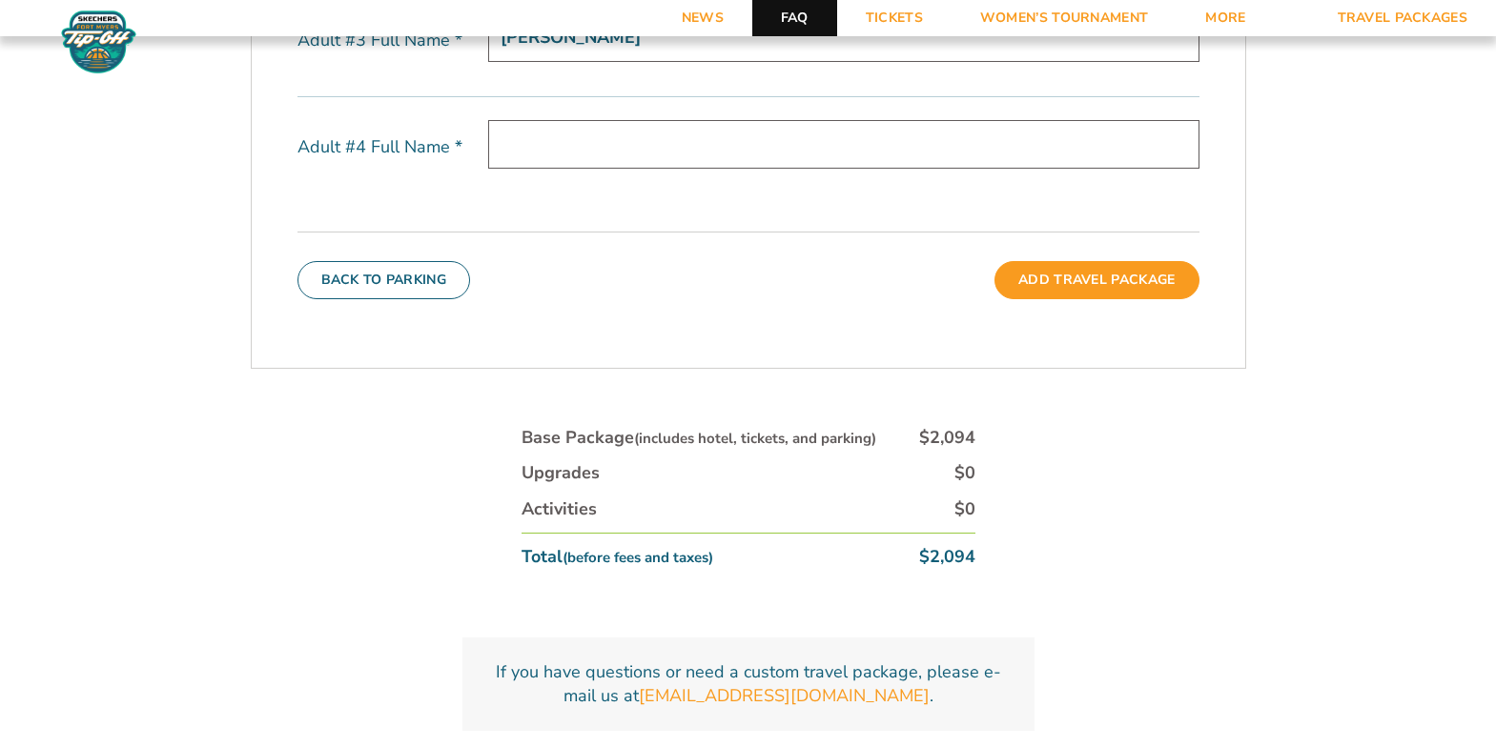
type input "Ryen Karel"
click at [789, 7] on link "FAQ" at bounding box center [794, 18] width 85 height 36
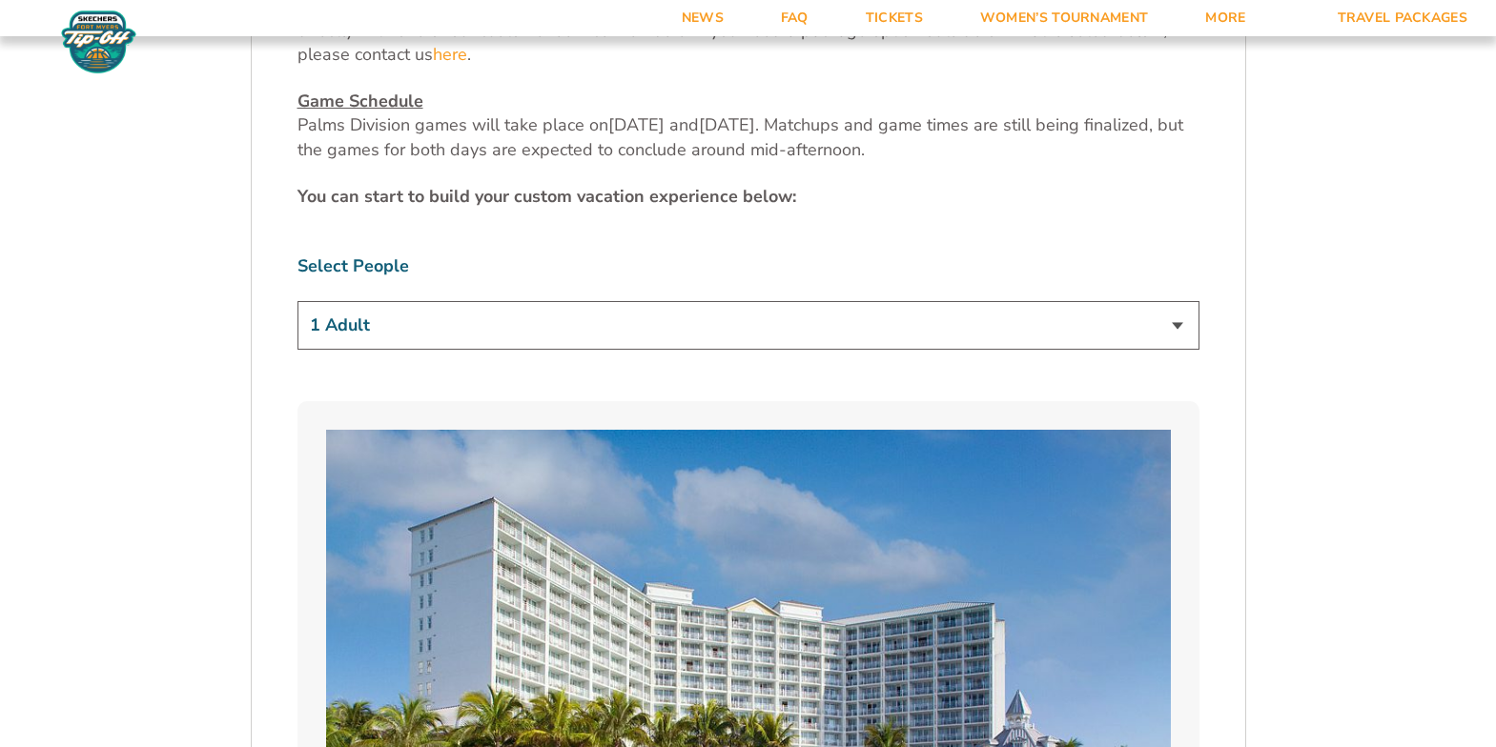
scroll to position [1156, 0]
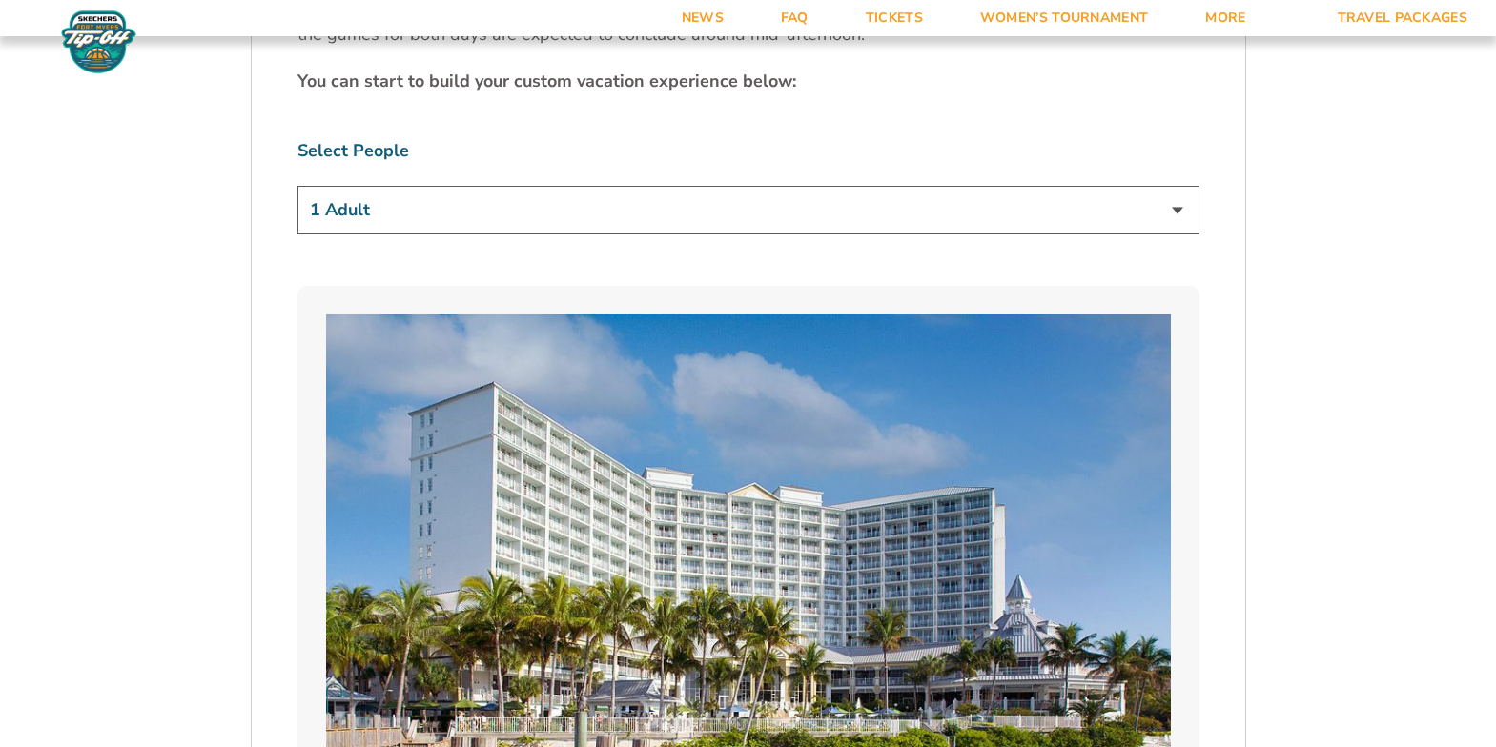
click at [1174, 186] on select "1 Adult 2 Adults 3 Adults 4 Adults 2 Adults + 1 Child 2 Adults + 2 Children 2 A…" at bounding box center [748, 210] width 902 height 49
click at [297, 186] on select "1 Adult 2 Adults 3 Adults 4 Adults 2 Adults + 1 Child 2 Adults + 2 Children 2 A…" at bounding box center [748, 210] width 902 height 49
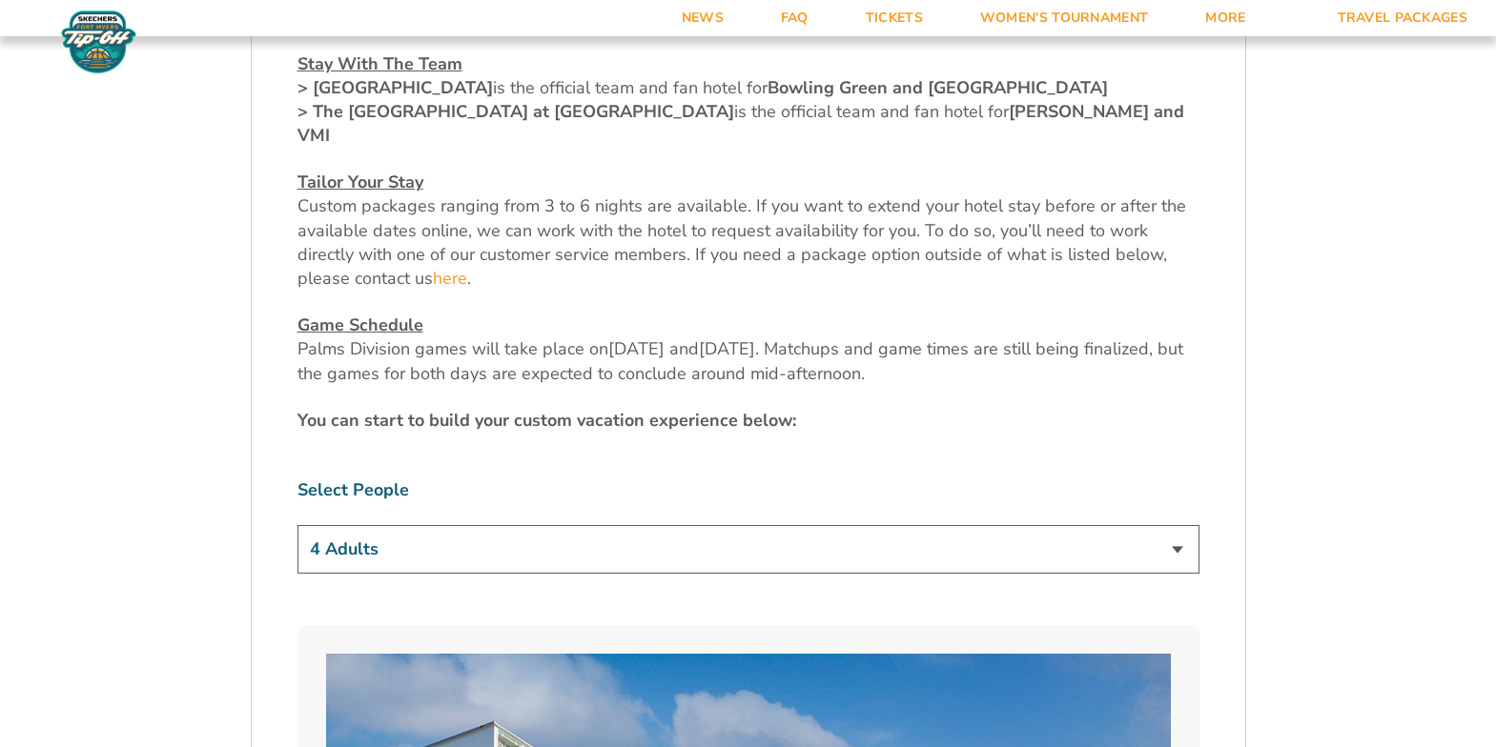
scroll to position [820, 0]
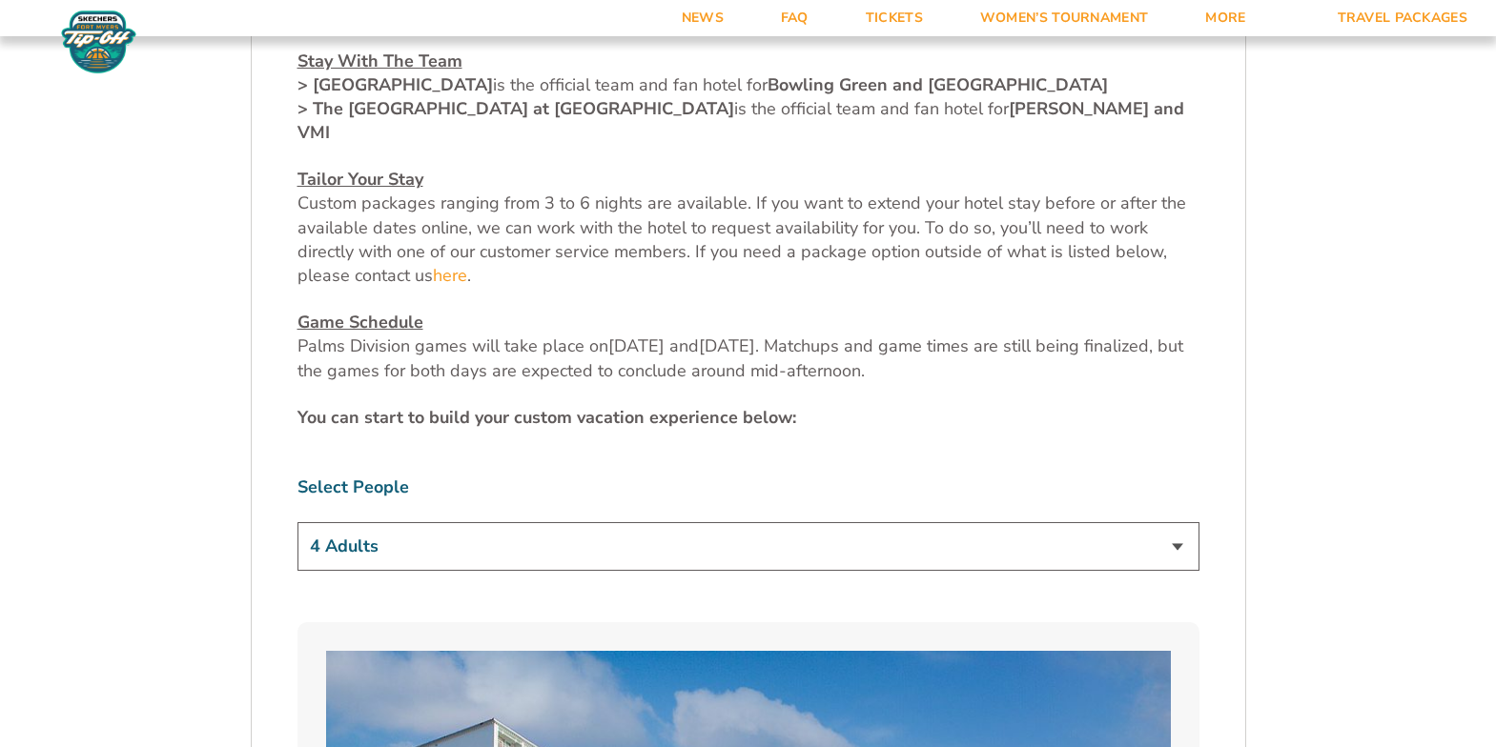
click at [808, 522] on select "1 Adult 2 Adults 3 Adults 4 Adults 2 Adults + 1 Child 2 Adults + 2 Children 2 A…" at bounding box center [748, 546] width 902 height 49
select select "3 Adults"
click at [297, 522] on select "1 Adult 2 Adults 3 Adults 4 Adults 2 Adults + 1 Child 2 Adults + 2 Children 2 A…" at bounding box center [748, 546] width 902 height 49
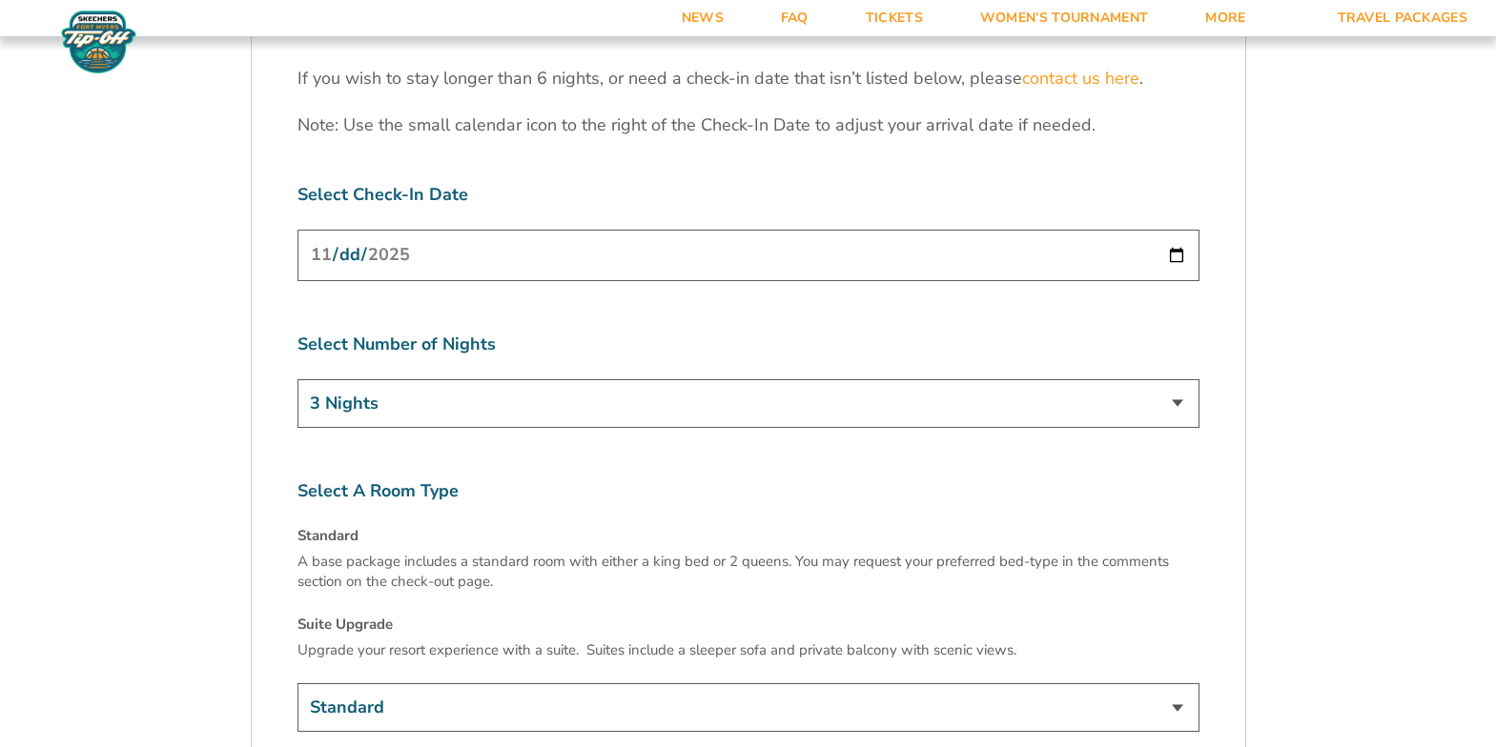
scroll to position [2763, 0]
click at [1175, 377] on select "3 Nights 4 Nights 5 Nights 6 Nights" at bounding box center [748, 401] width 902 height 49
click at [297, 377] on select "3 Nights 4 Nights 5 Nights 6 Nights" at bounding box center [748, 401] width 902 height 49
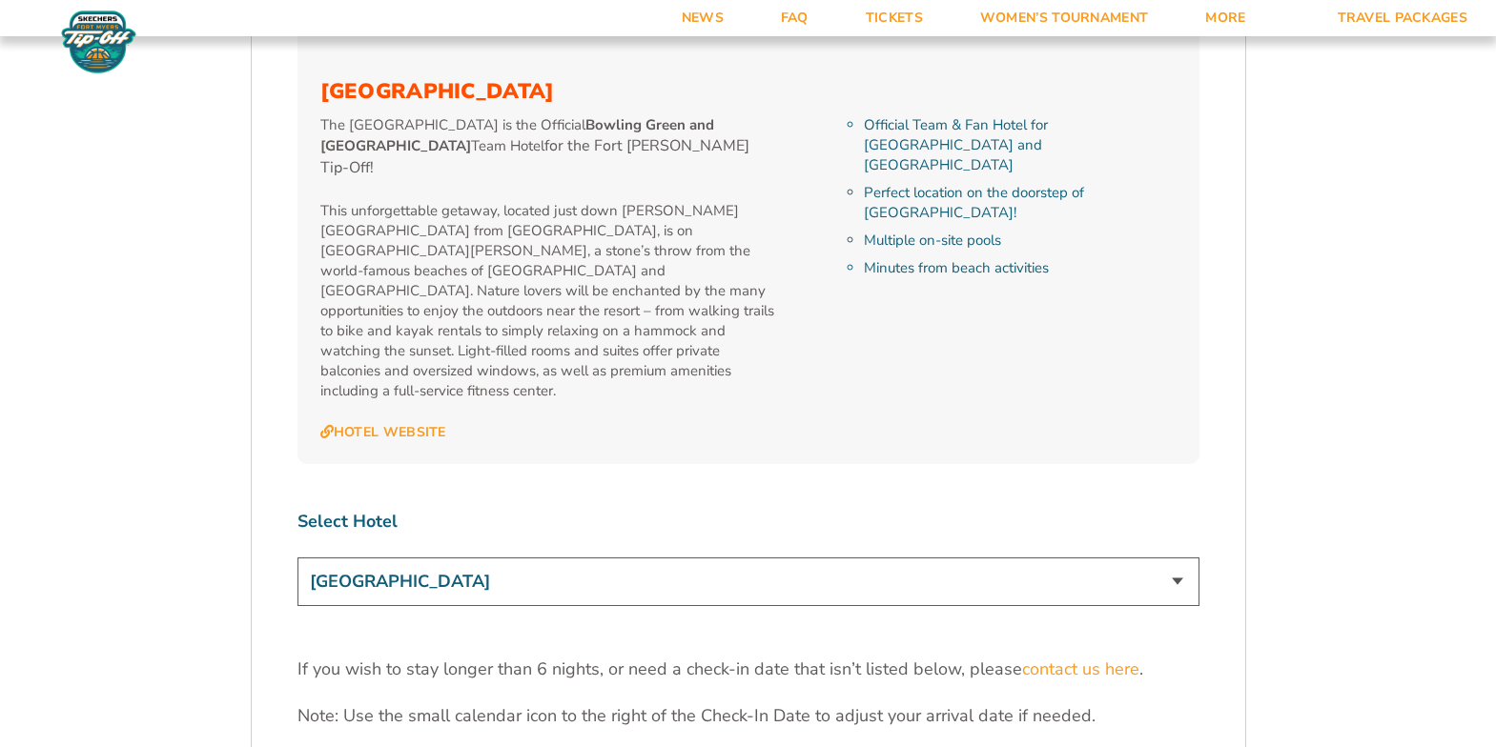
scroll to position [2163, 0]
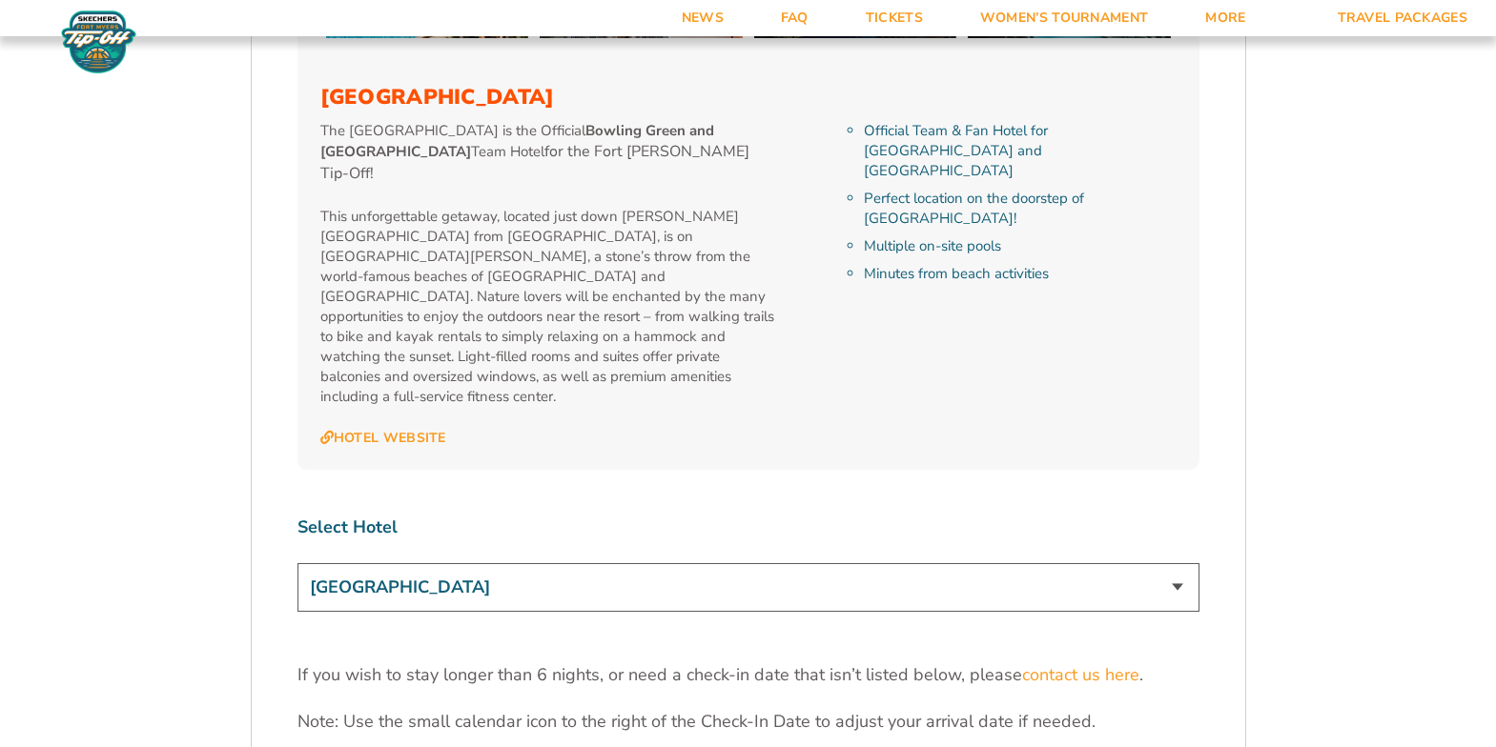
click at [597, 563] on select "[GEOGRAPHIC_DATA]" at bounding box center [748, 587] width 902 height 49
click at [297, 563] on select "[GEOGRAPHIC_DATA]" at bounding box center [748, 587] width 902 height 49
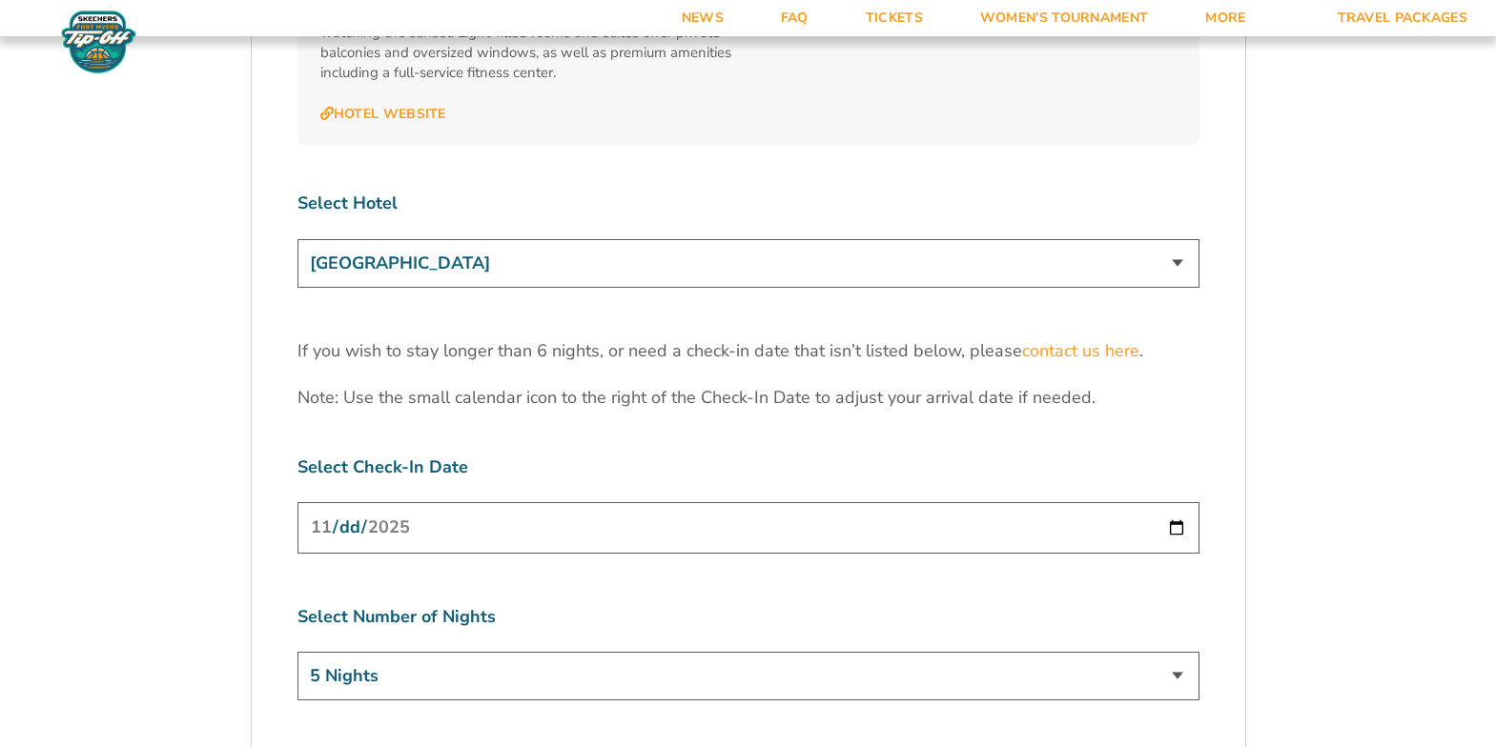
scroll to position [2494, 0]
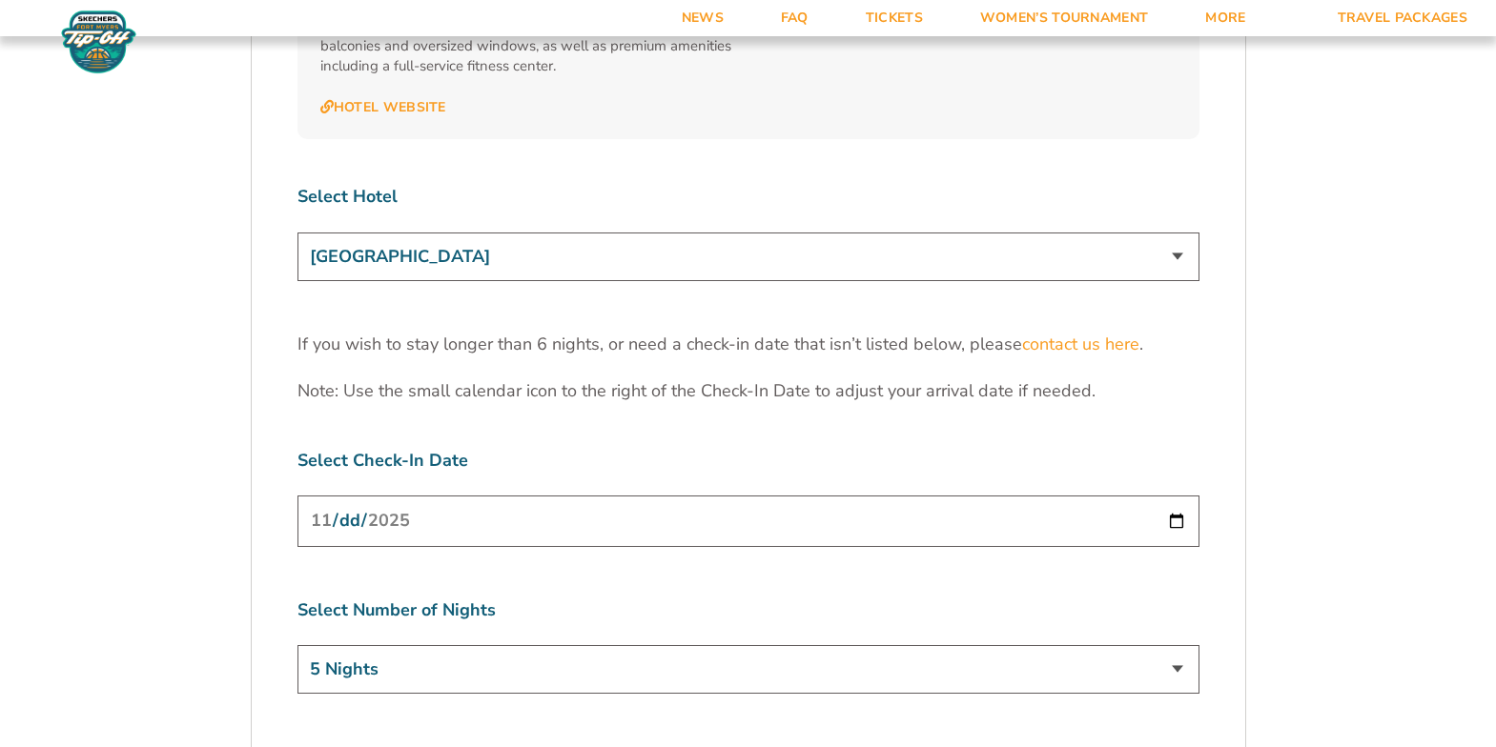
click at [418, 496] on input "[DATE]" at bounding box center [748, 521] width 902 height 51
click at [1175, 496] on input "[DATE]" at bounding box center [748, 521] width 902 height 51
click at [376, 645] on select "3 Nights 4 Nights 5 Nights 6 Nights" at bounding box center [748, 669] width 902 height 49
click at [525, 496] on input "[DATE]" at bounding box center [748, 521] width 902 height 51
click at [1181, 496] on input "[DATE]" at bounding box center [748, 521] width 902 height 51
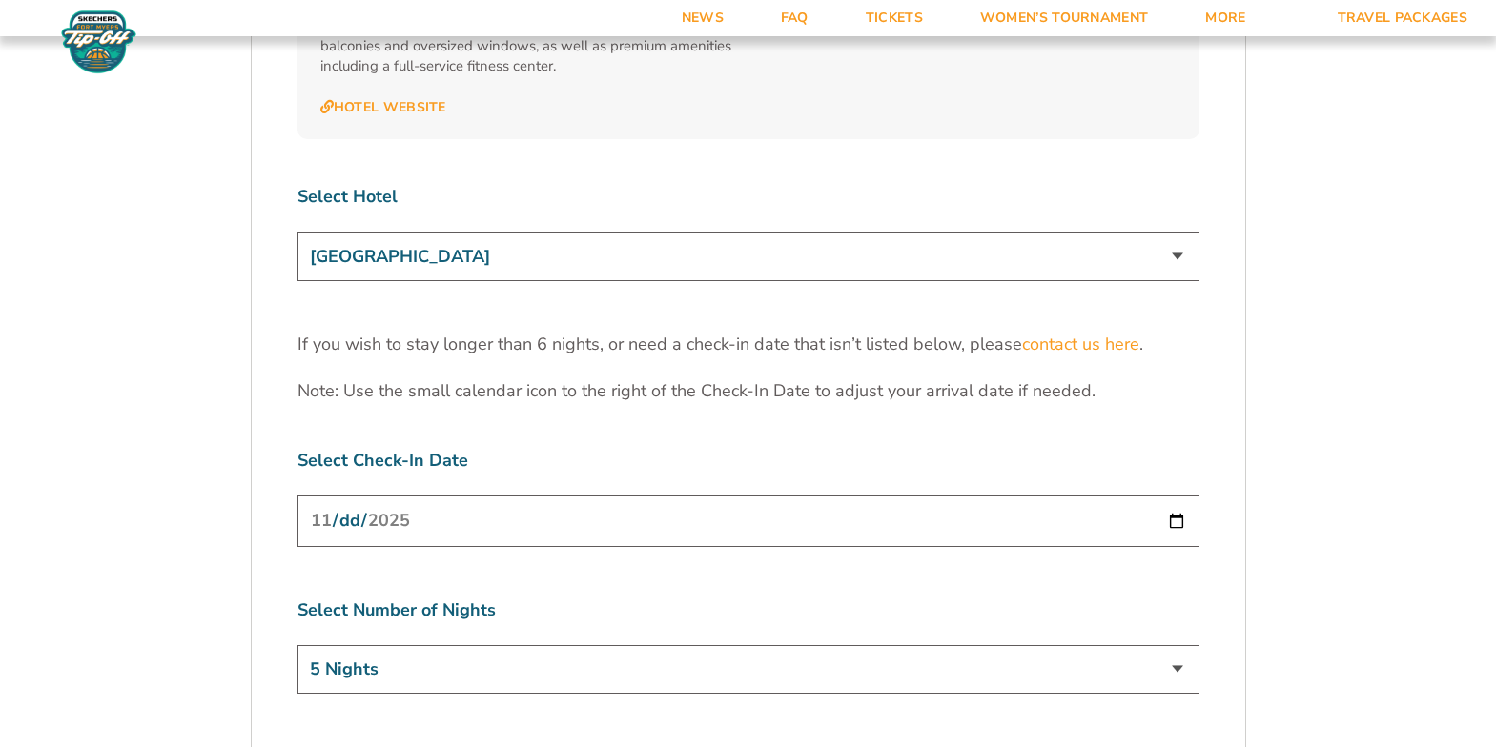
click at [1185, 645] on select "3 Nights 4 Nights 5 Nights 6 Nights" at bounding box center [748, 669] width 902 height 49
select select "6 Nights"
click at [297, 645] on select "3 Nights 4 Nights 5 Nights 6 Nights" at bounding box center [748, 669] width 902 height 49
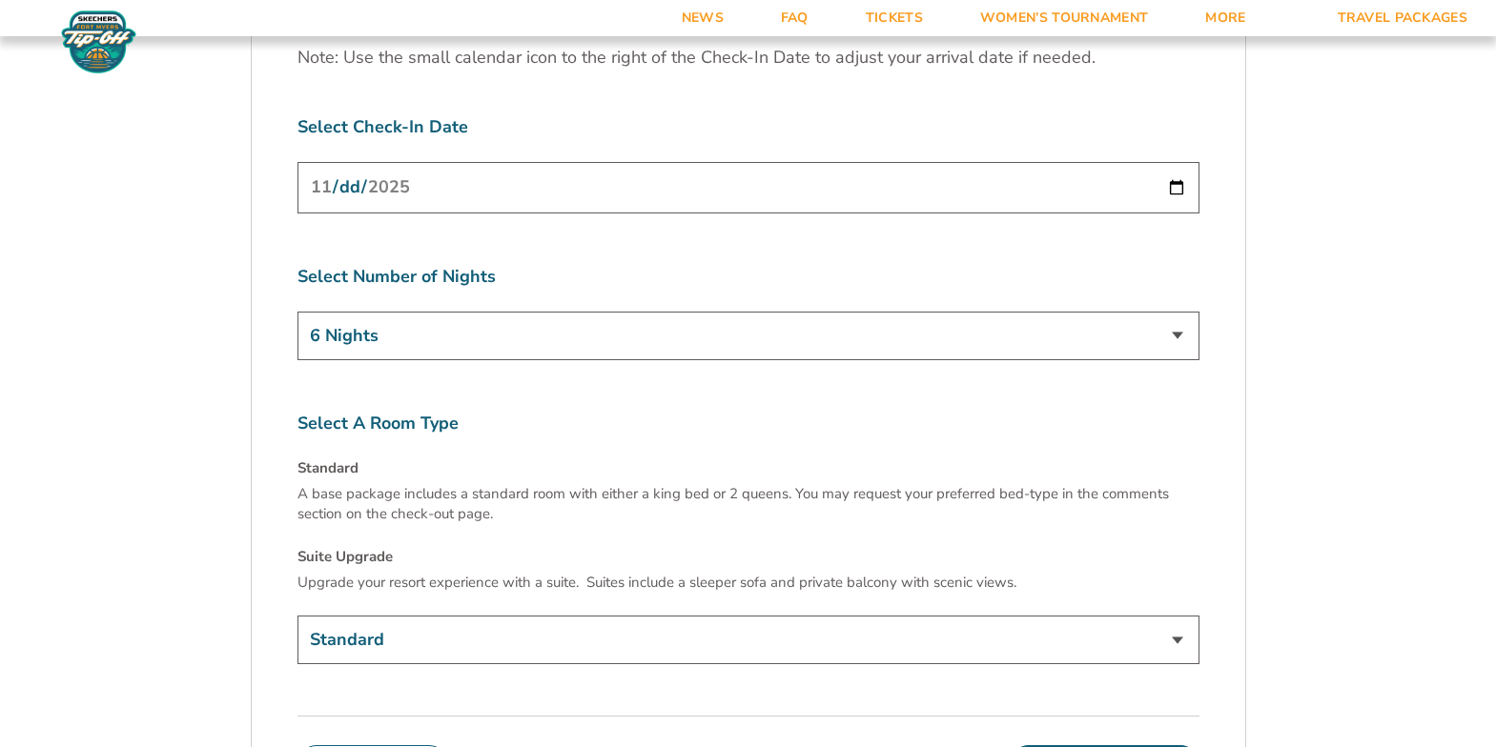
scroll to position [2836, 0]
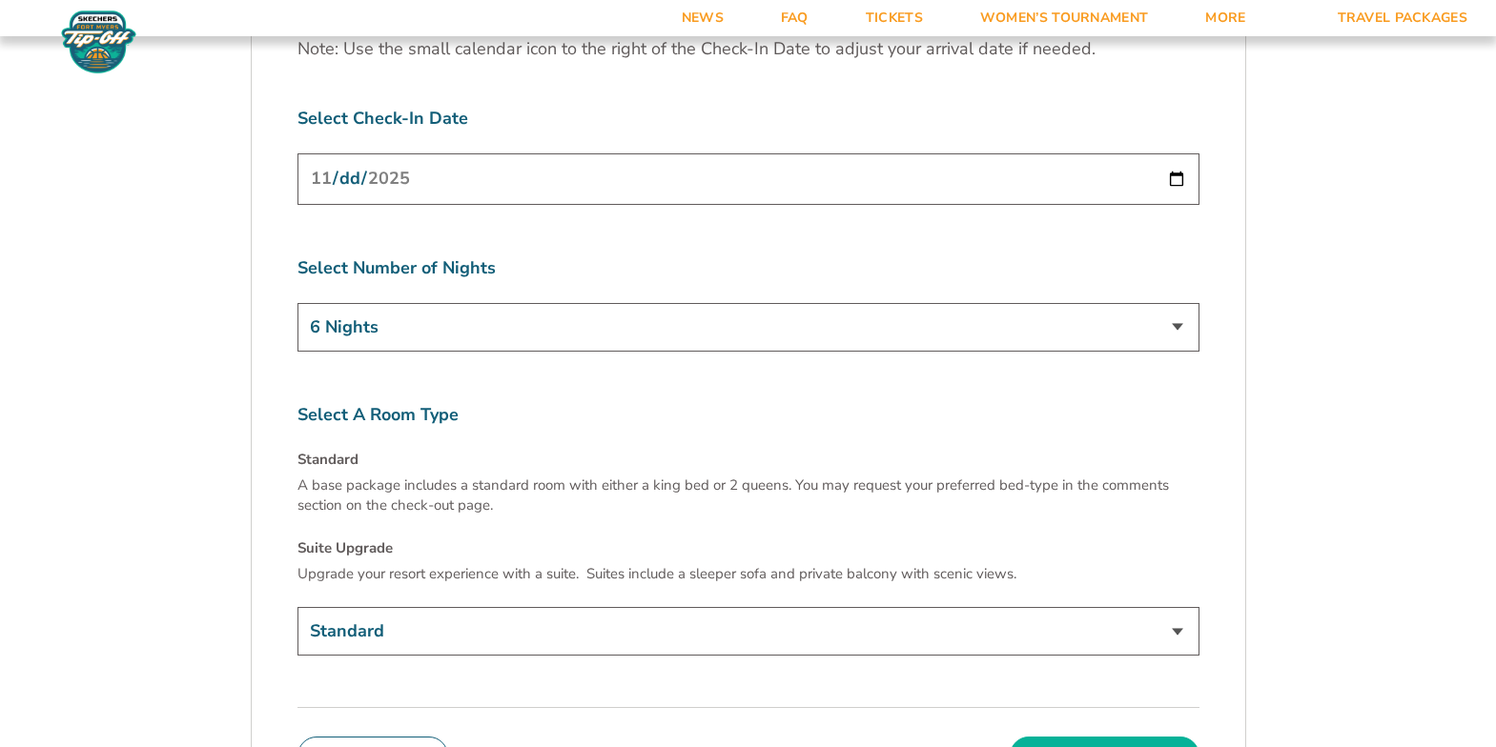
click at [1123, 737] on button "Continue To Seats" at bounding box center [1104, 756] width 189 height 38
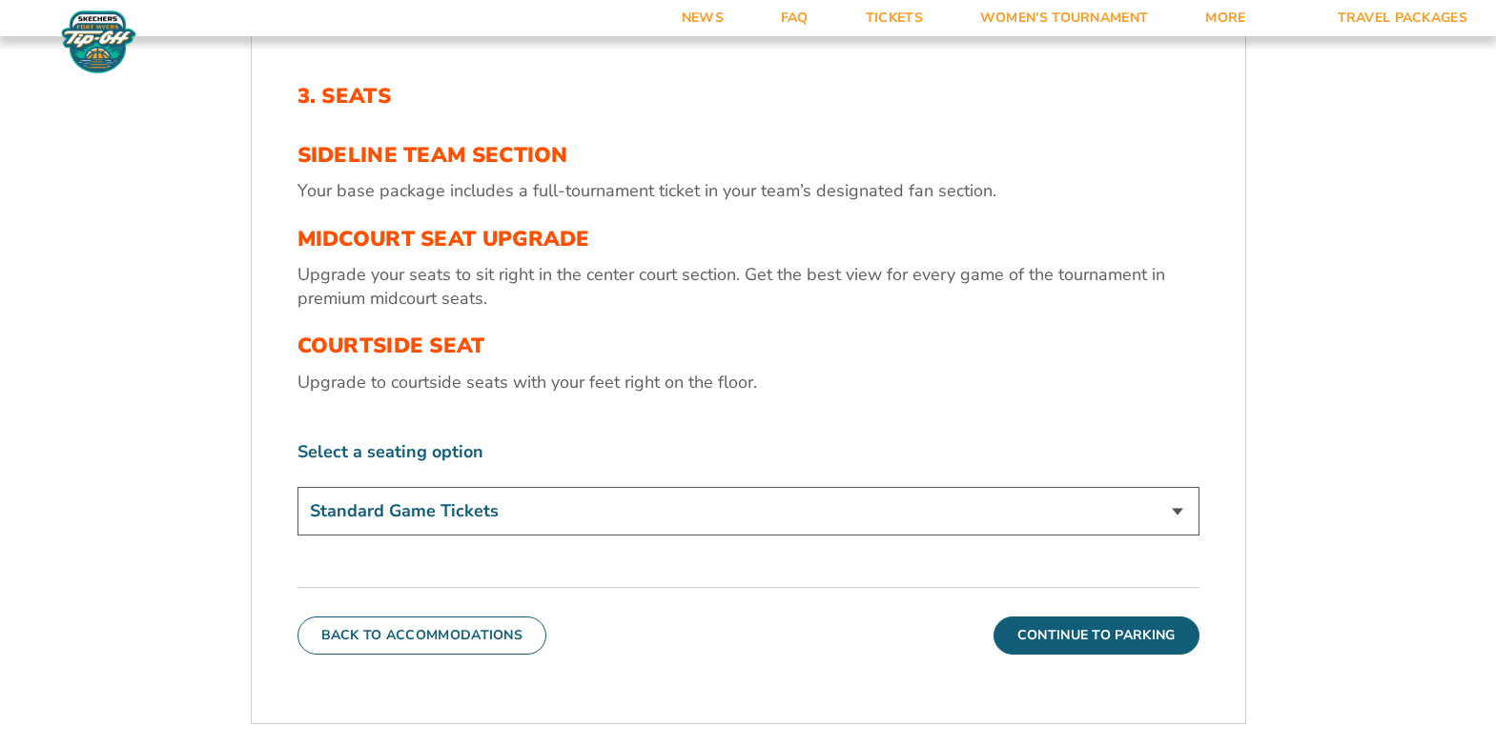
scroll to position [639, 0]
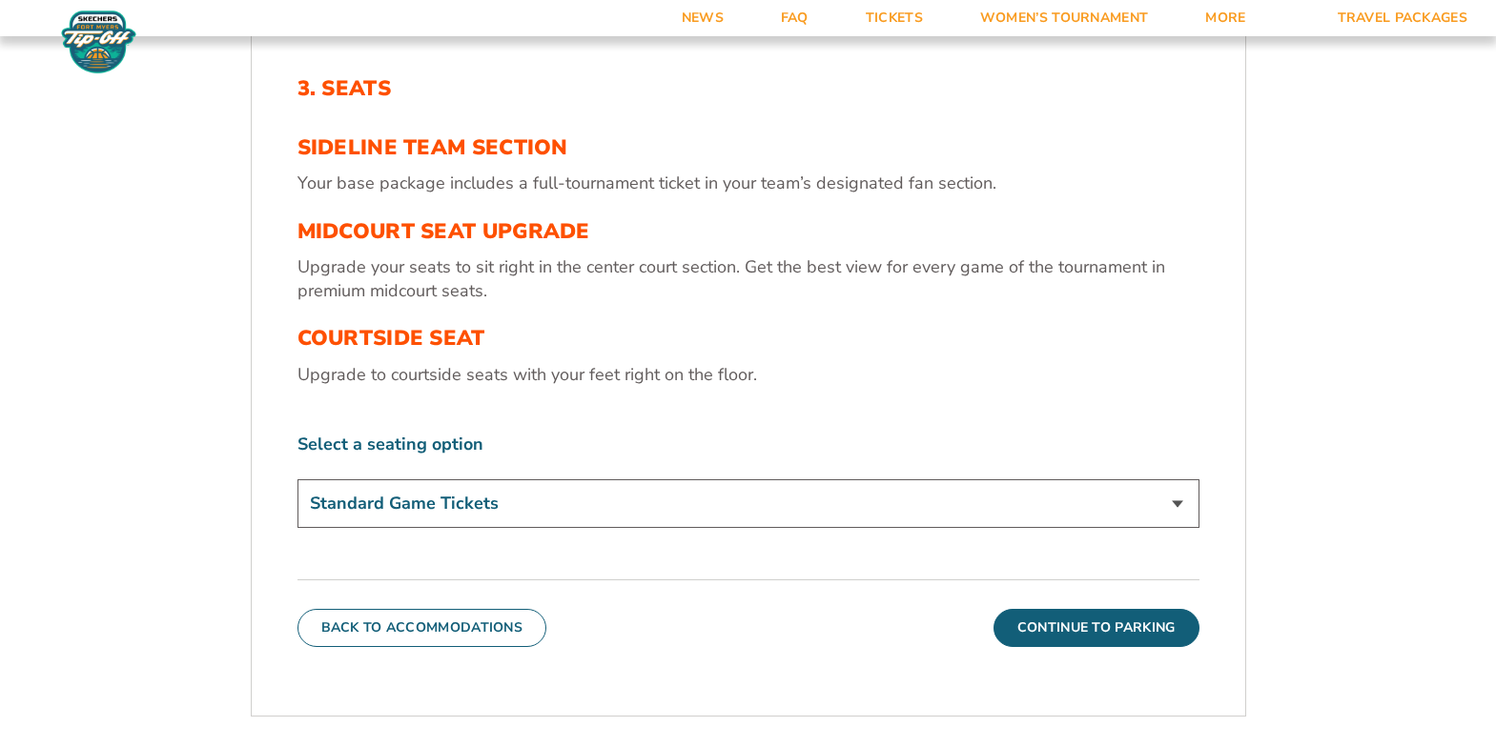
click at [1142, 501] on select "Standard Game Tickets Midcourt Seat Upgrade (+$130 per person) Courtside Seat (…" at bounding box center [748, 504] width 902 height 49
click at [1136, 625] on button "Continue To Parking" at bounding box center [1096, 628] width 206 height 38
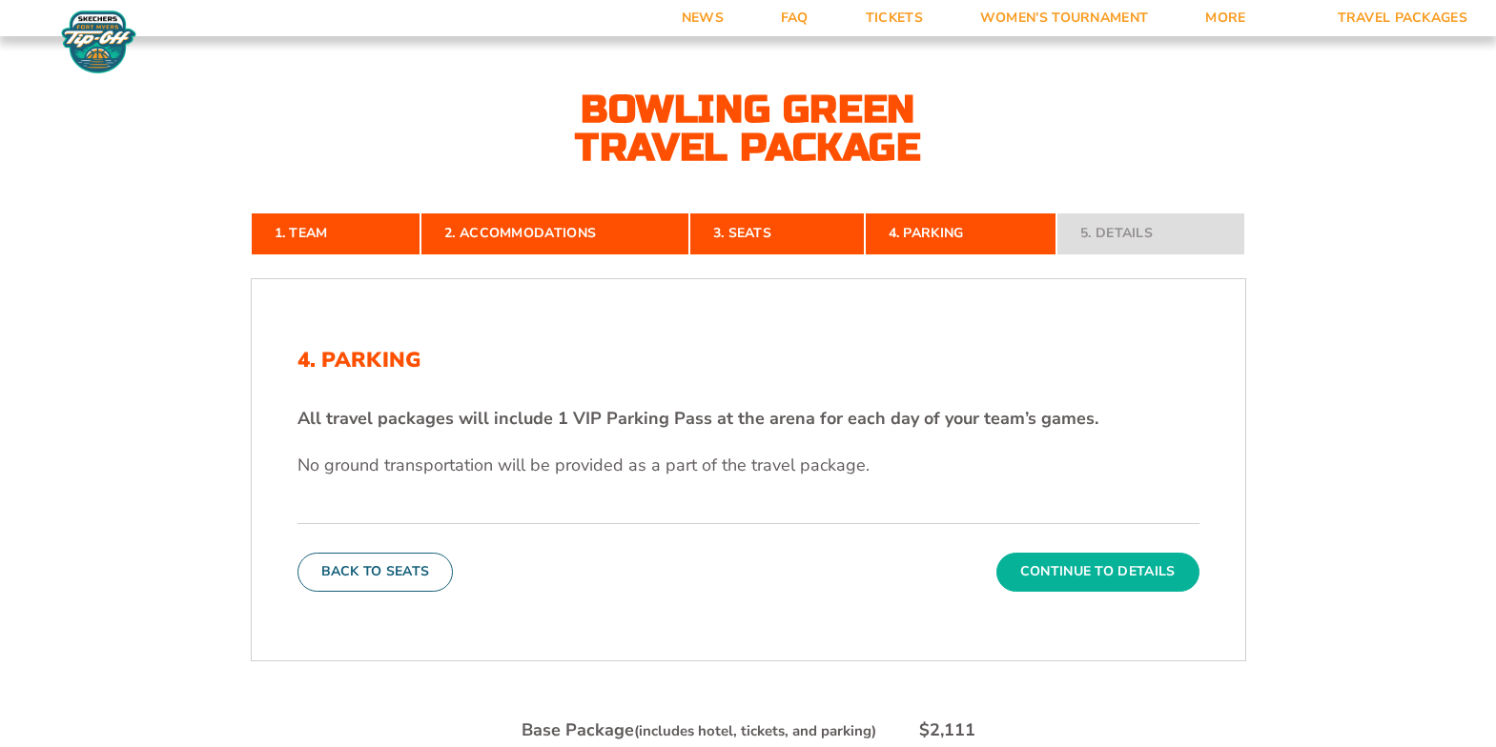
scroll to position [378, 0]
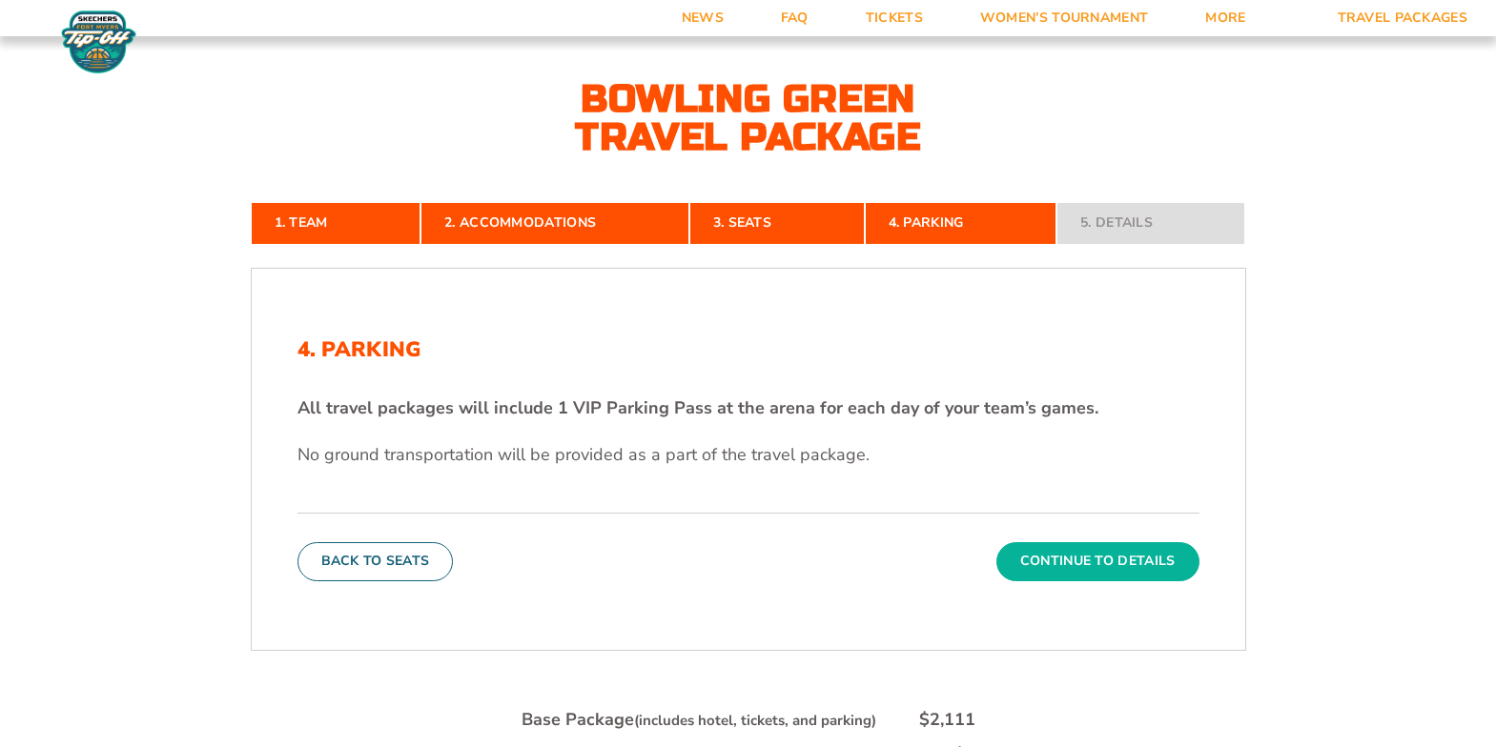
click at [1075, 561] on button "Continue To Details" at bounding box center [1097, 561] width 203 height 38
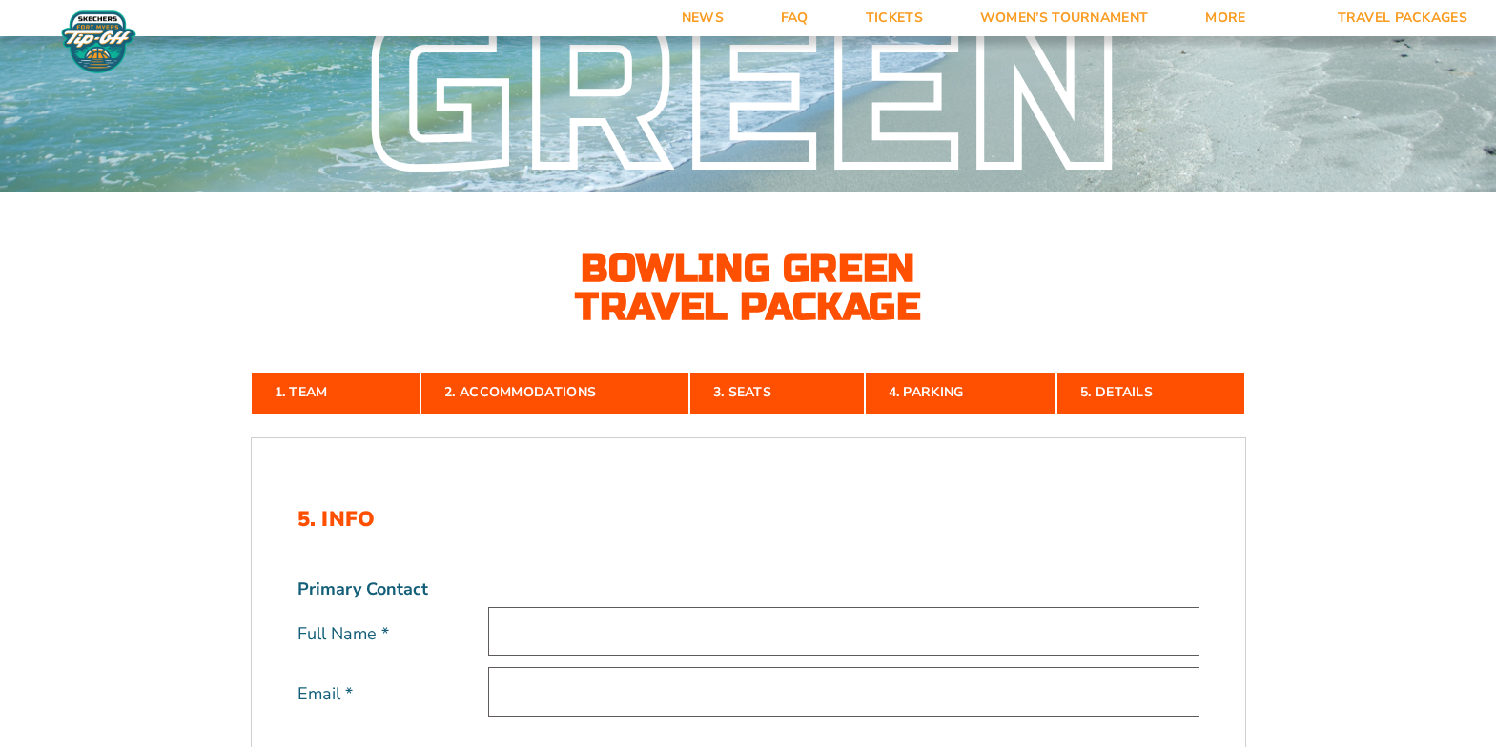
scroll to position [163, 0]
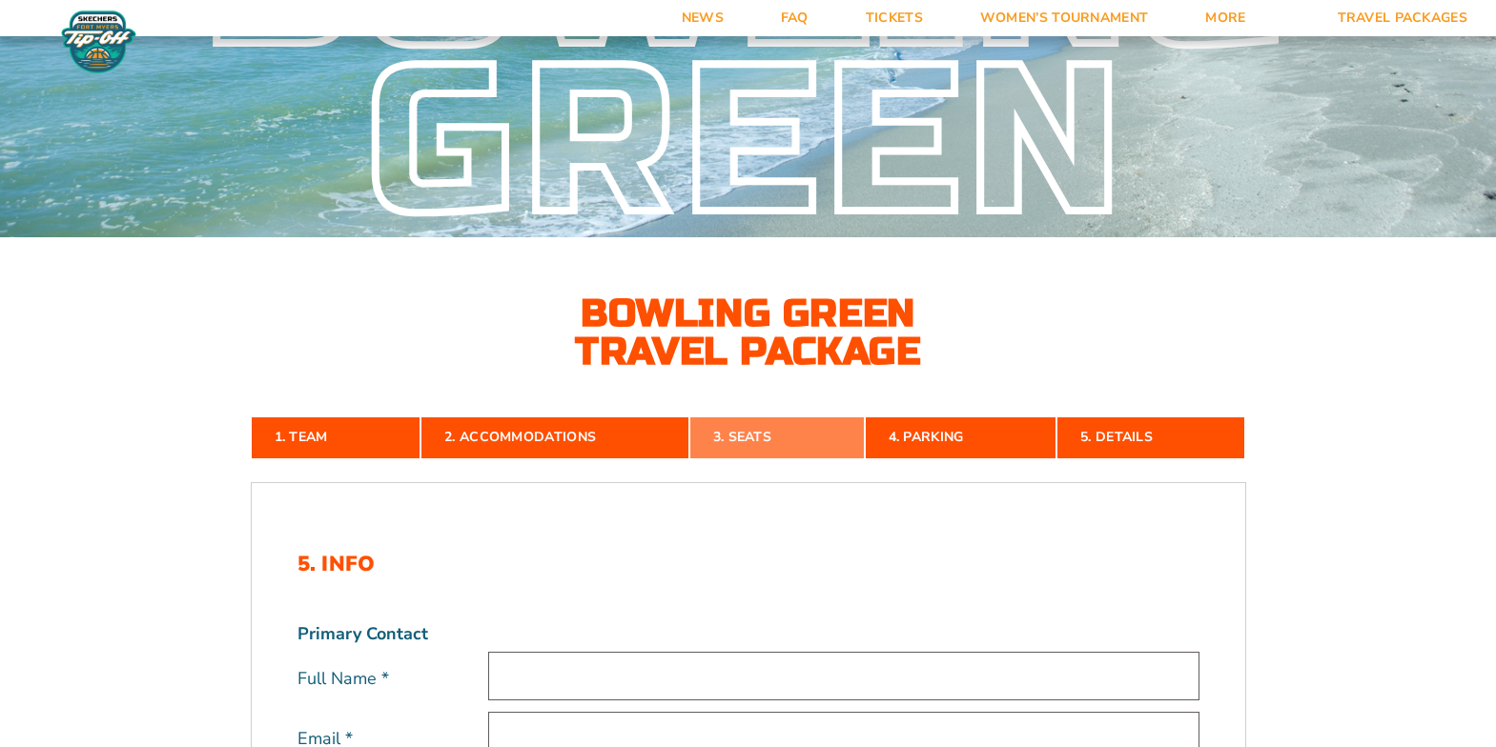
click at [741, 437] on link "3. Seats" at bounding box center [776, 438] width 175 height 42
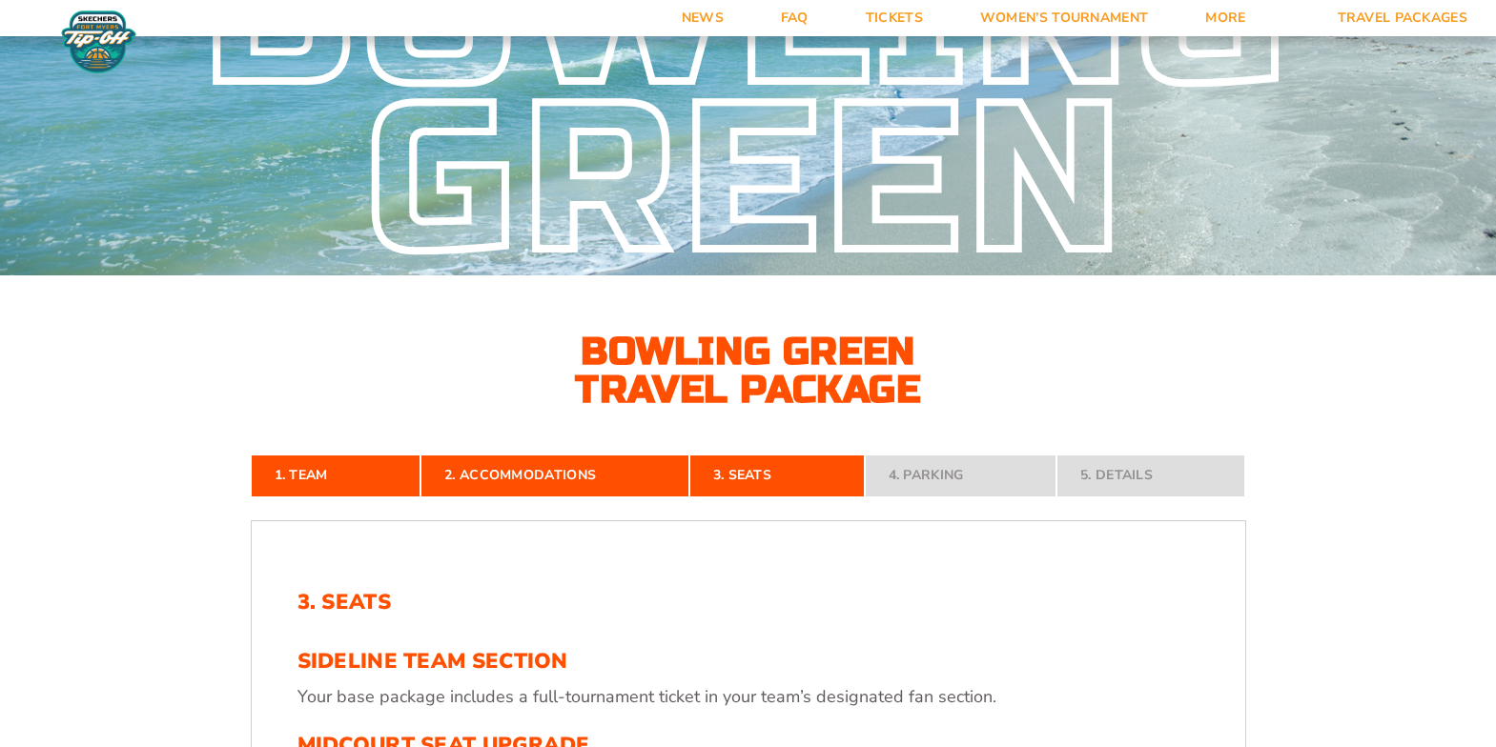
scroll to position [0, 0]
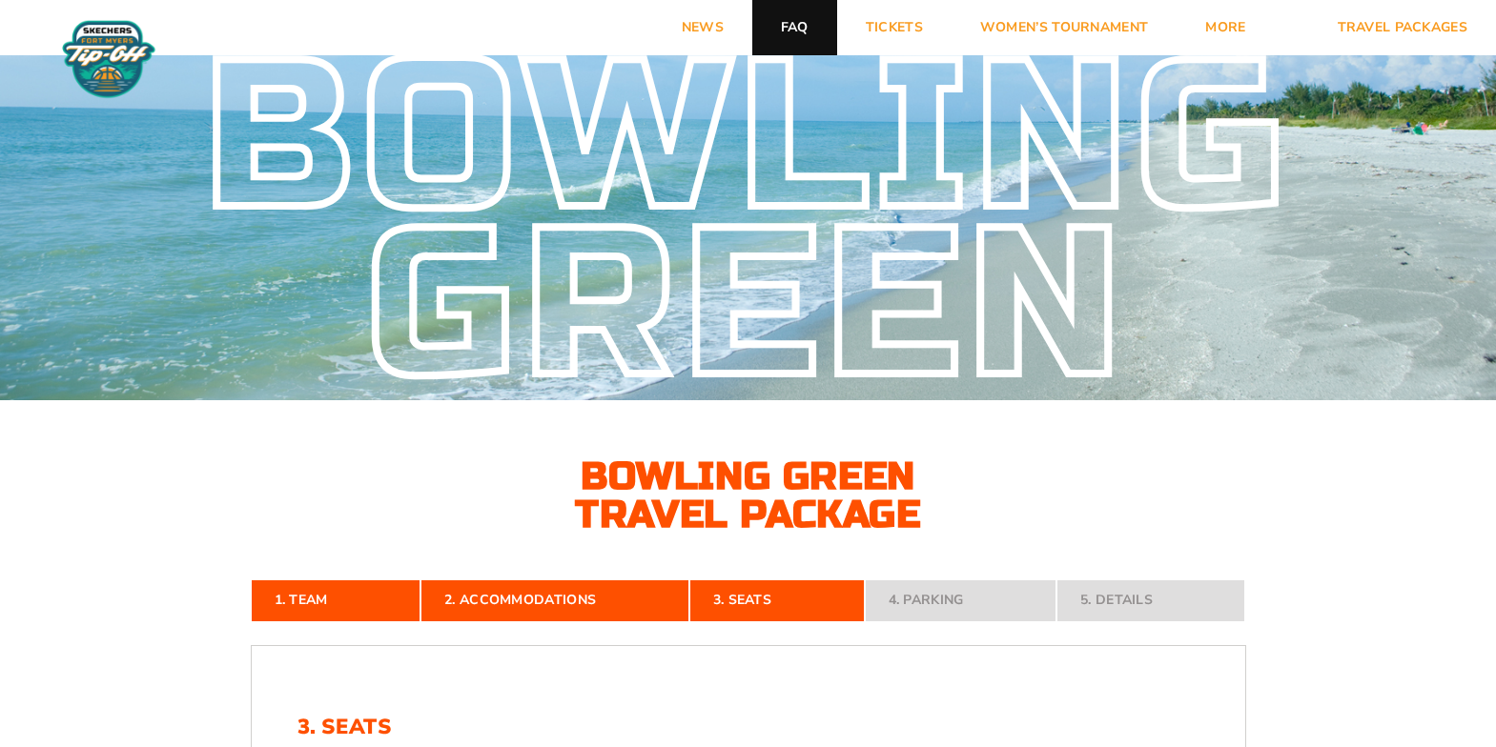
click at [808, 30] on link "FAQ" at bounding box center [794, 27] width 85 height 55
